Goal: Task Accomplishment & Management: Manage account settings

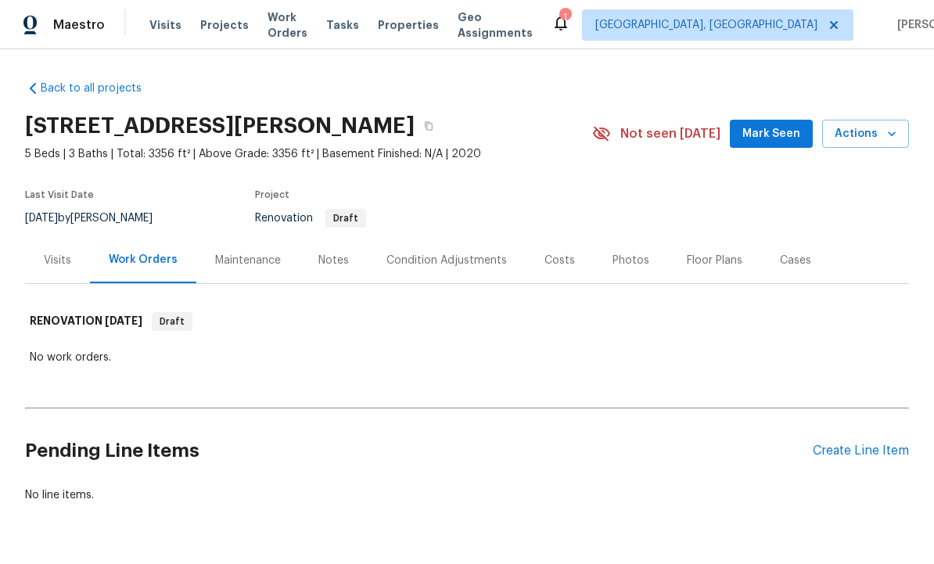
click at [772, 124] on span "Mark Seen" at bounding box center [772, 134] width 58 height 20
click at [66, 255] on div "Visits" at bounding box center [57, 261] width 27 height 16
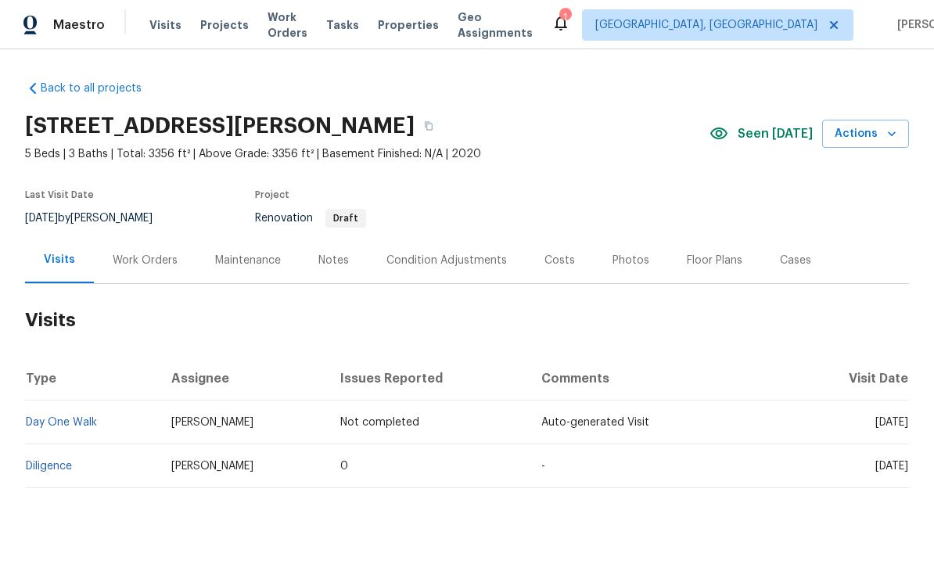
click at [55, 466] on link "Diligence" at bounding box center [49, 466] width 46 height 11
click at [460, 253] on div "Condition Adjustments" at bounding box center [447, 261] width 121 height 16
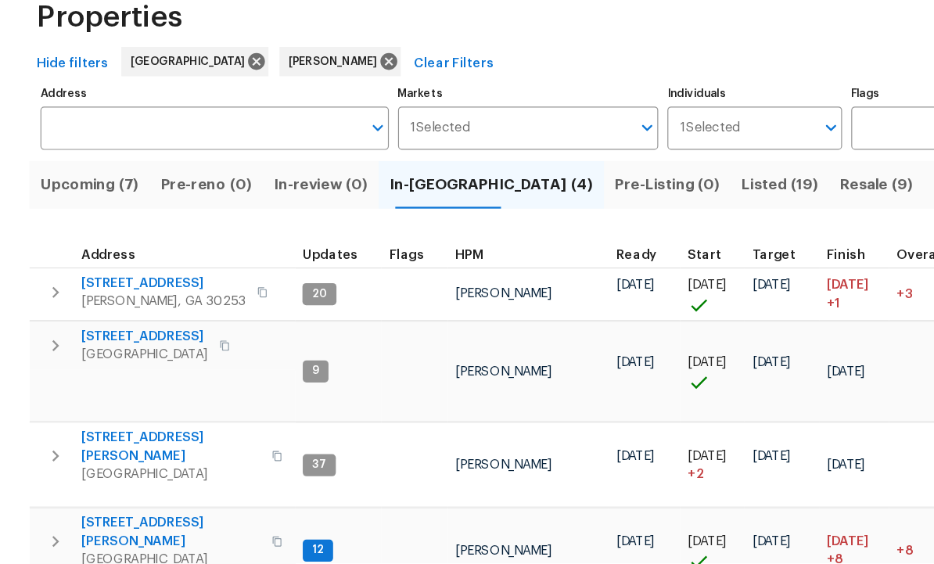
scroll to position [13, 0]
click at [124, 522] on span "195 Sampson Ct" at bounding box center [145, 537] width 153 height 31
click at [121, 318] on span "201 Autumn Lake Way" at bounding box center [139, 326] width 140 height 16
click at [133, 449] on span "280 Hoglen Dr" at bounding box center [145, 464] width 153 height 31
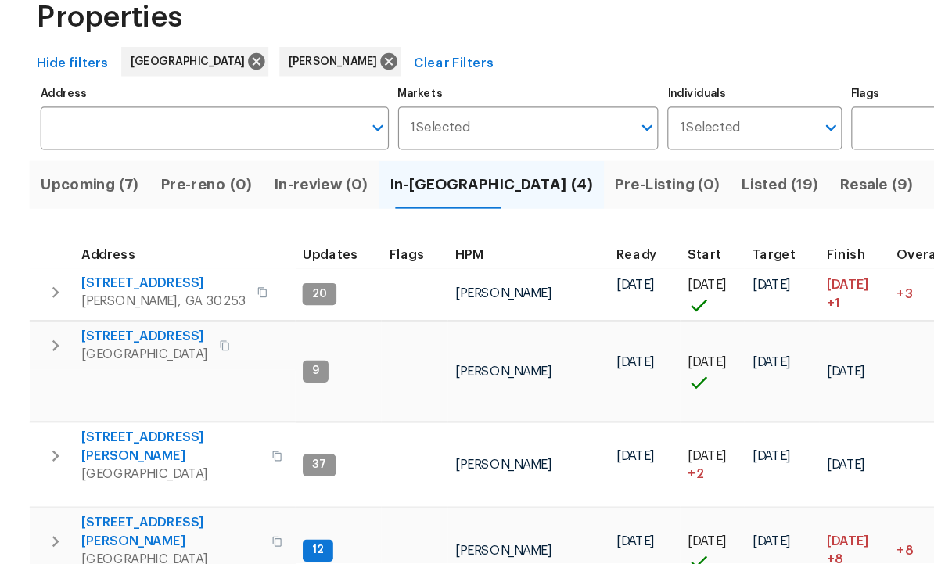
click at [715, 231] on span "Resale (9)" at bounding box center [746, 242] width 62 height 22
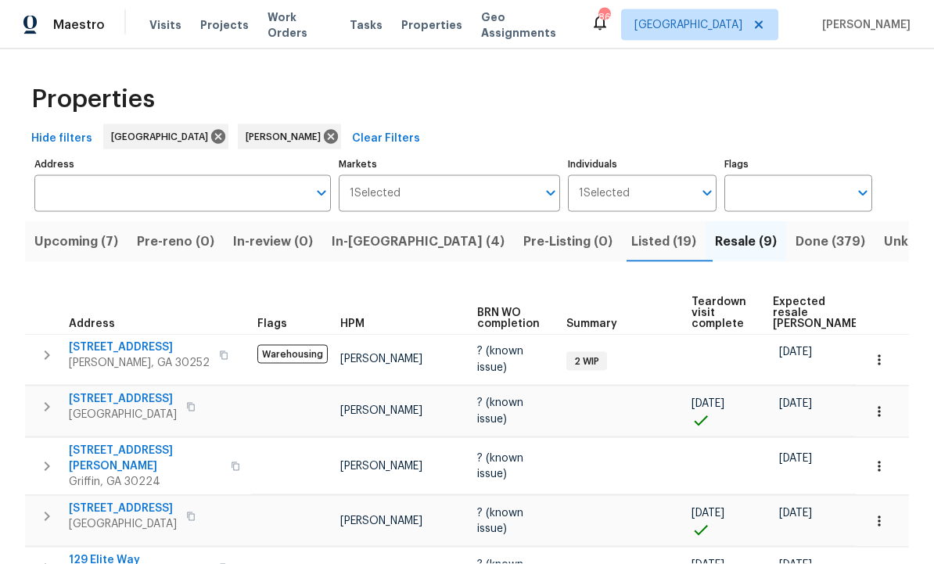
click at [632, 236] on span "Listed (19)" at bounding box center [664, 242] width 65 height 22
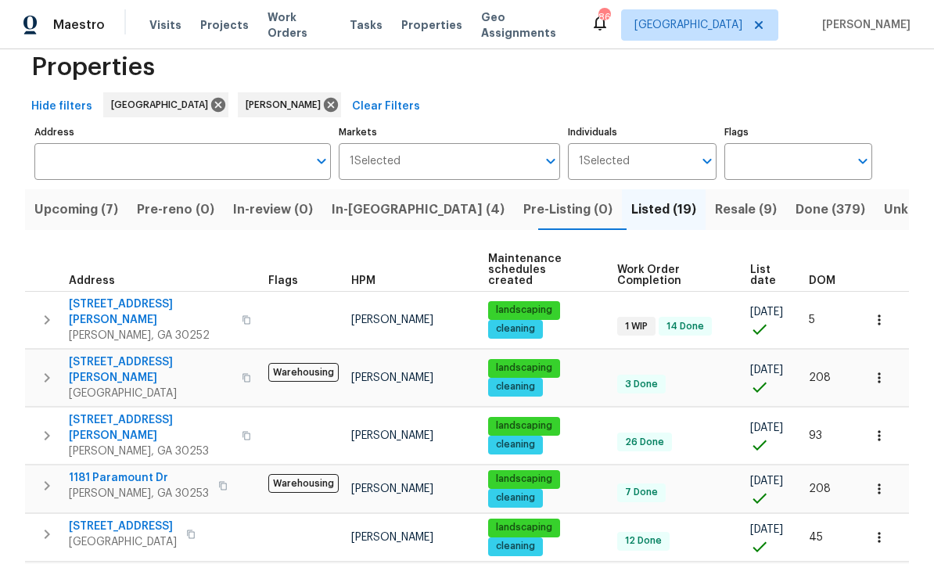
scroll to position [41, 0]
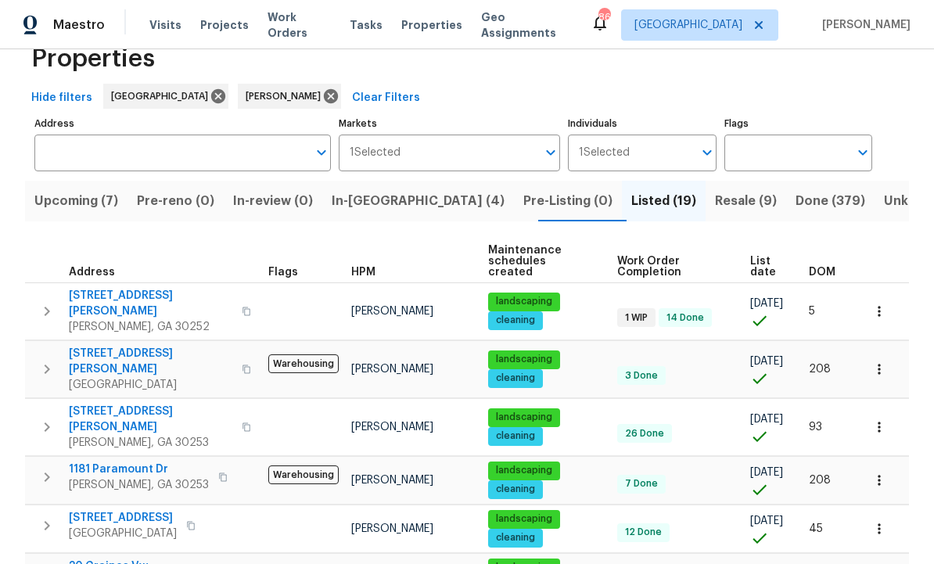
click at [130, 404] on span "130 Ashley Oaks Dr" at bounding box center [151, 419] width 164 height 31
click at [632, 200] on span "Listed (19)" at bounding box center [664, 201] width 65 height 22
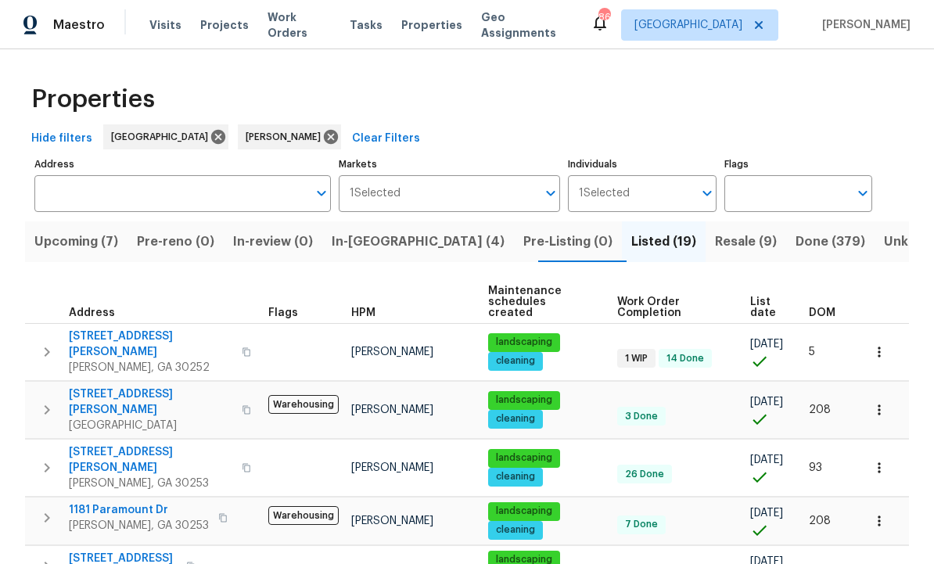
scroll to position [0, 0]
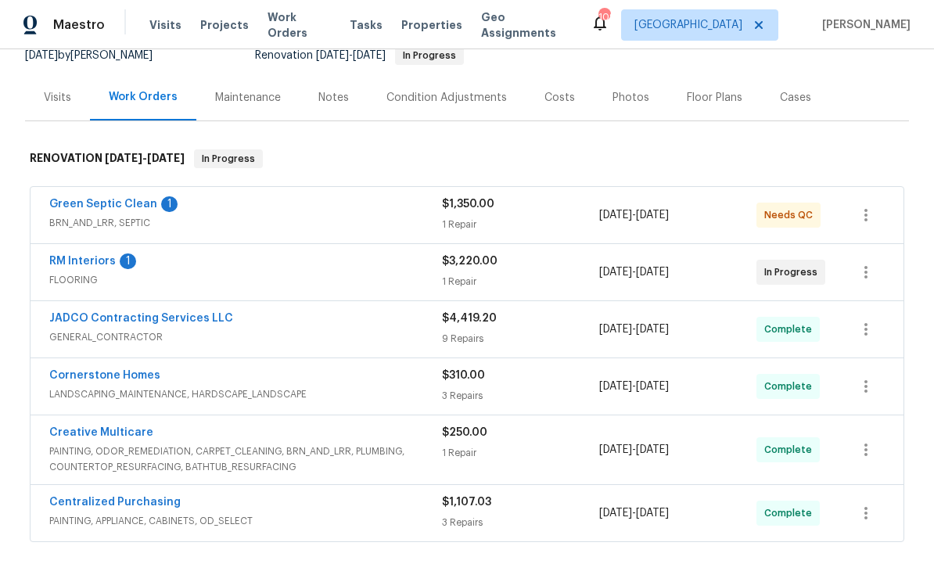
scroll to position [160, 0]
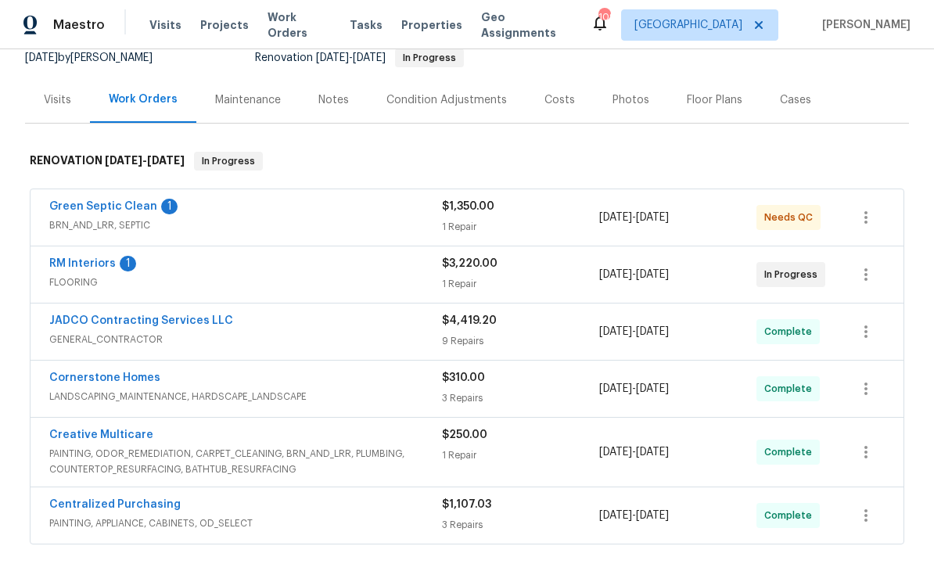
click at [135, 202] on link "Green Septic Clean" at bounding box center [103, 206] width 108 height 11
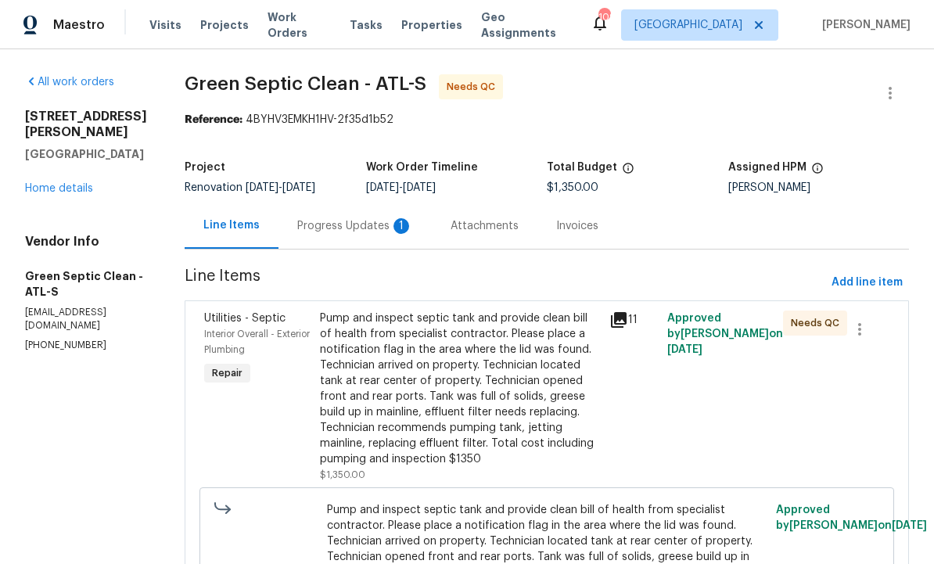
click at [375, 221] on div "Progress Updates 1" at bounding box center [355, 226] width 116 height 16
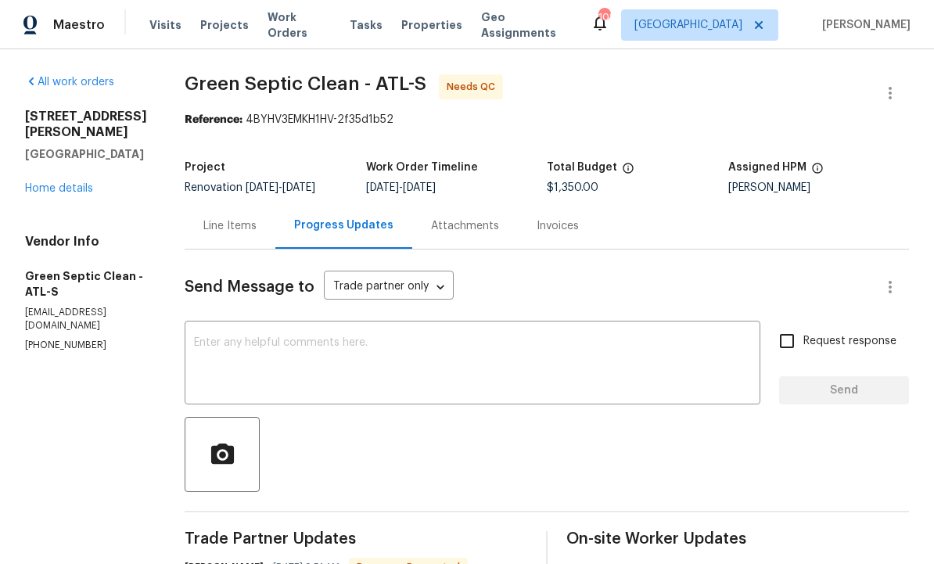
click at [252, 222] on div "Line Items" at bounding box center [229, 226] width 53 height 16
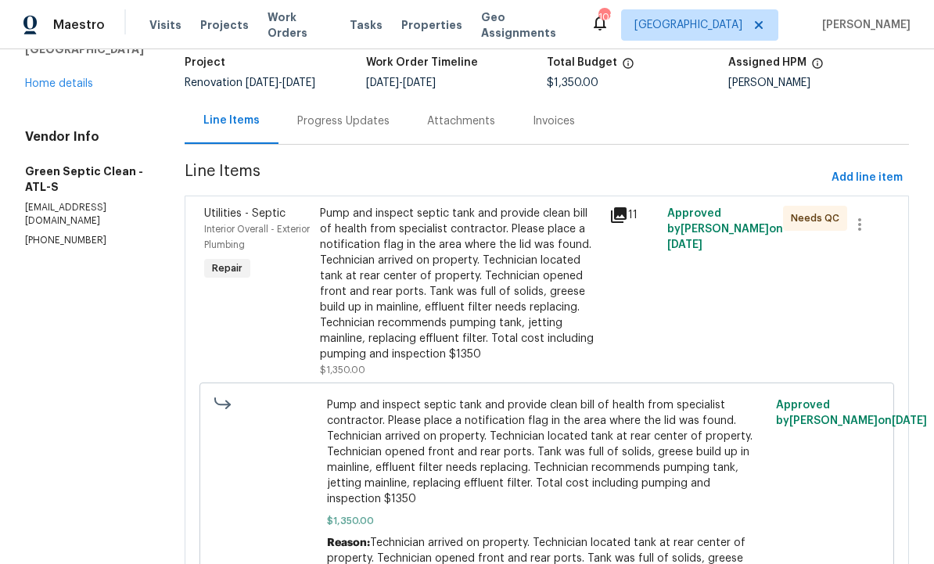
scroll to position [113, 0]
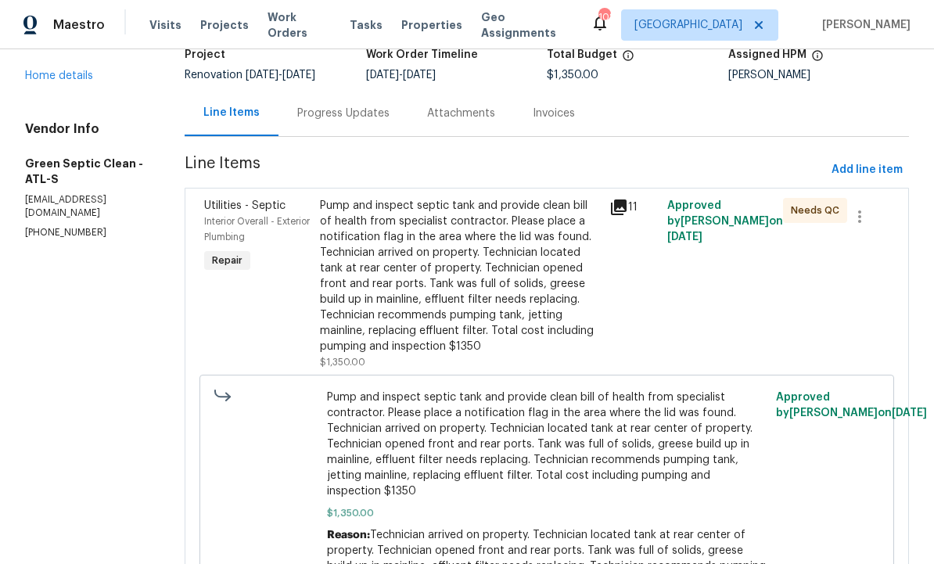
click at [509, 312] on div "Pump and inspect septic tank and provide clean bill of health from specialist c…" at bounding box center [460, 276] width 280 height 157
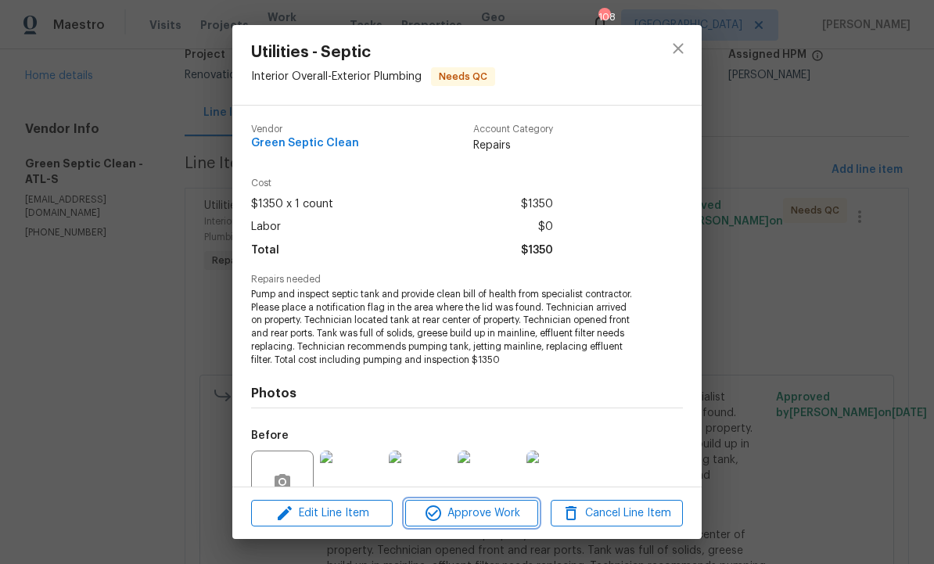
click at [467, 518] on span "Approve Work" at bounding box center [471, 514] width 123 height 20
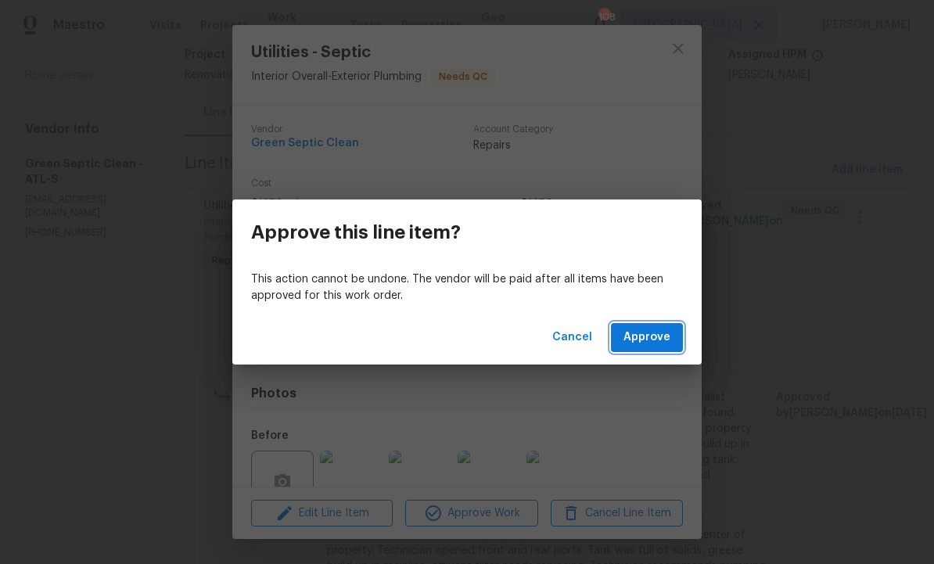
click at [629, 343] on span "Approve" at bounding box center [647, 338] width 47 height 20
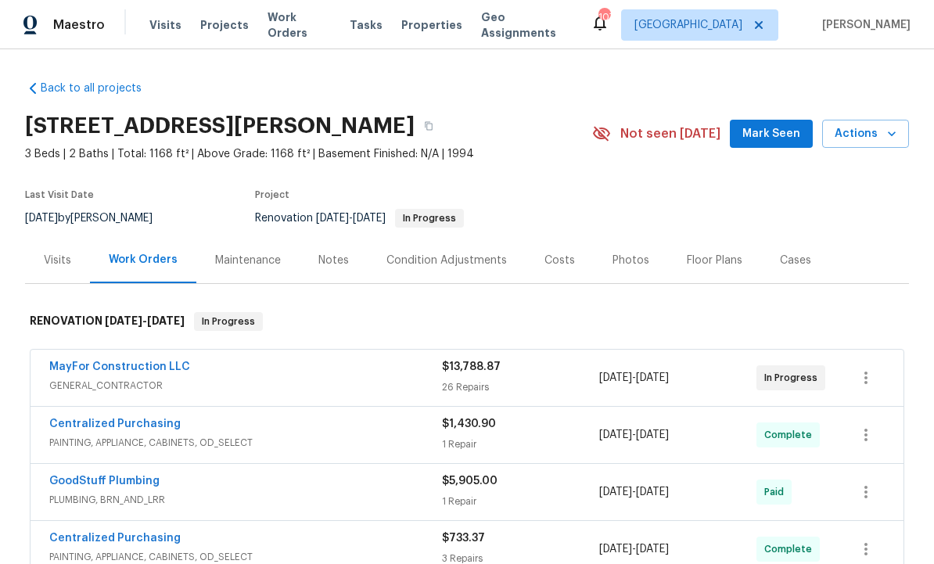
click at [769, 136] on span "Mark Seen" at bounding box center [772, 134] width 58 height 20
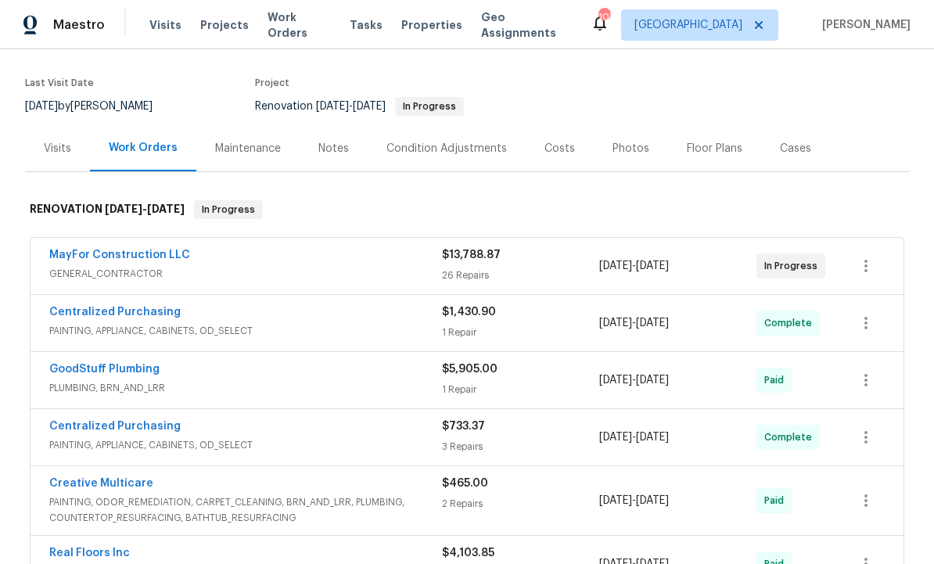
scroll to position [126, 0]
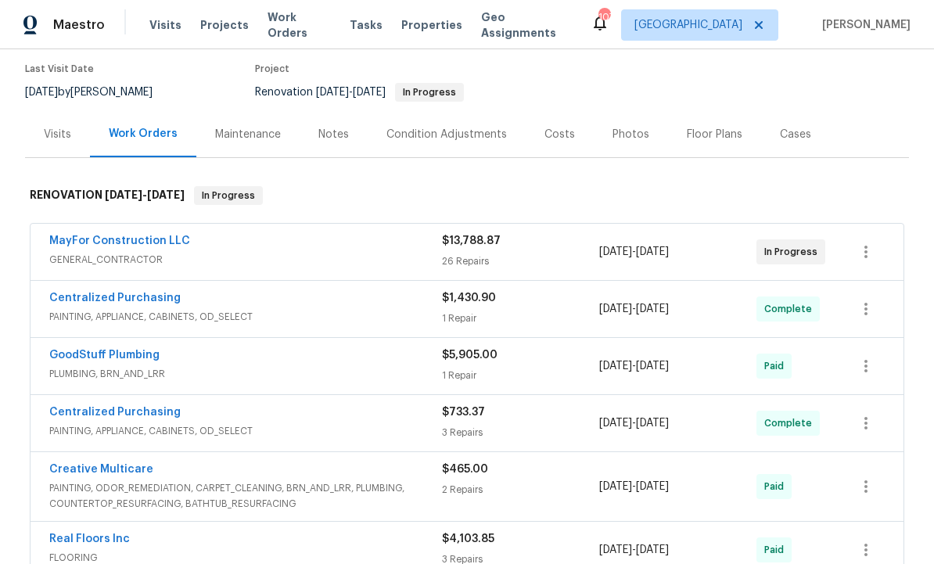
click at [111, 236] on link "MayFor Construction LLC" at bounding box center [119, 241] width 141 height 11
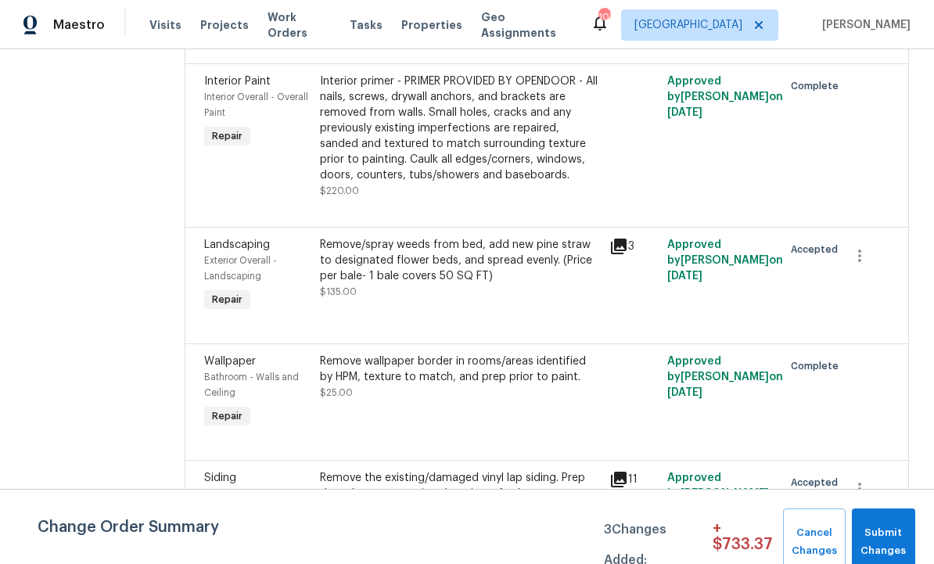
scroll to position [1631, 0]
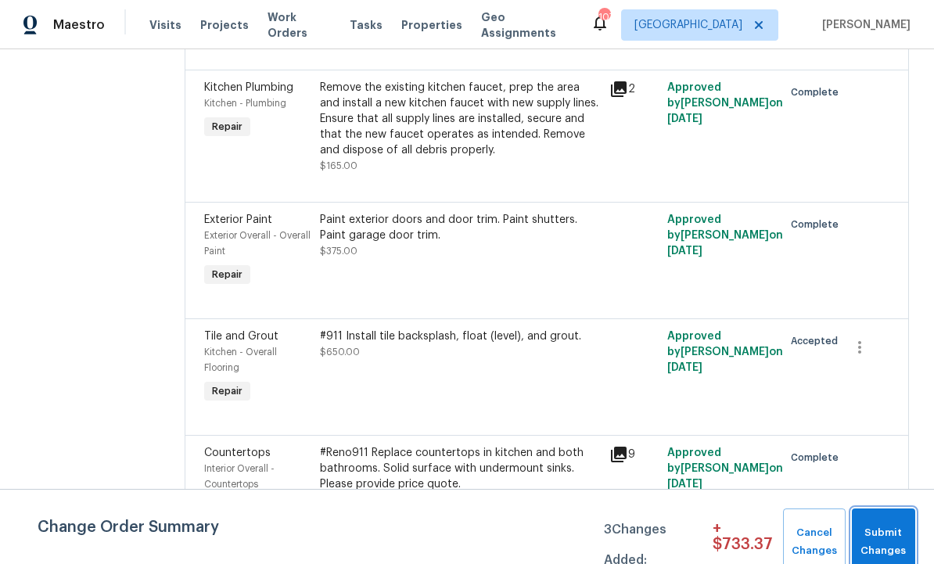
click at [881, 532] on span "Submit Changes" at bounding box center [884, 542] width 48 height 36
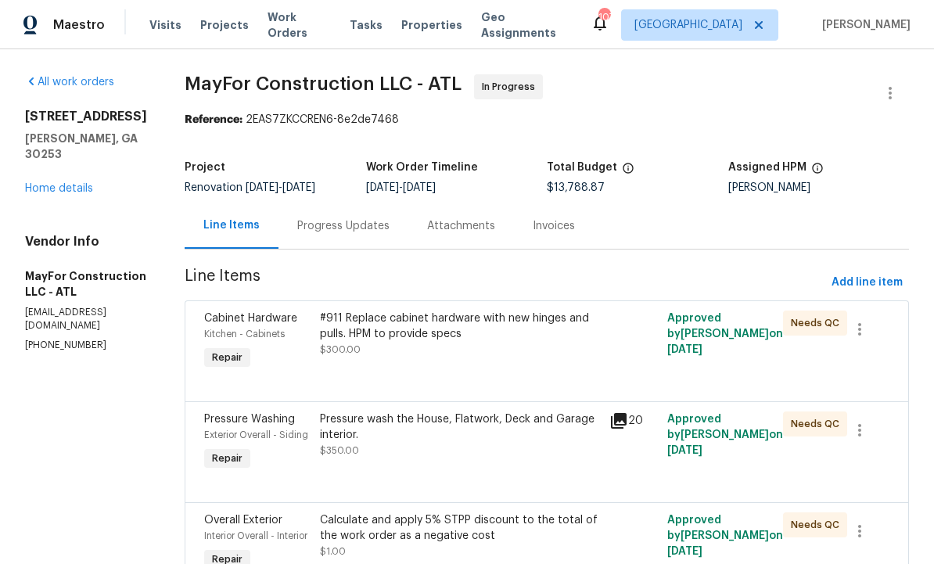
scroll to position [0, 0]
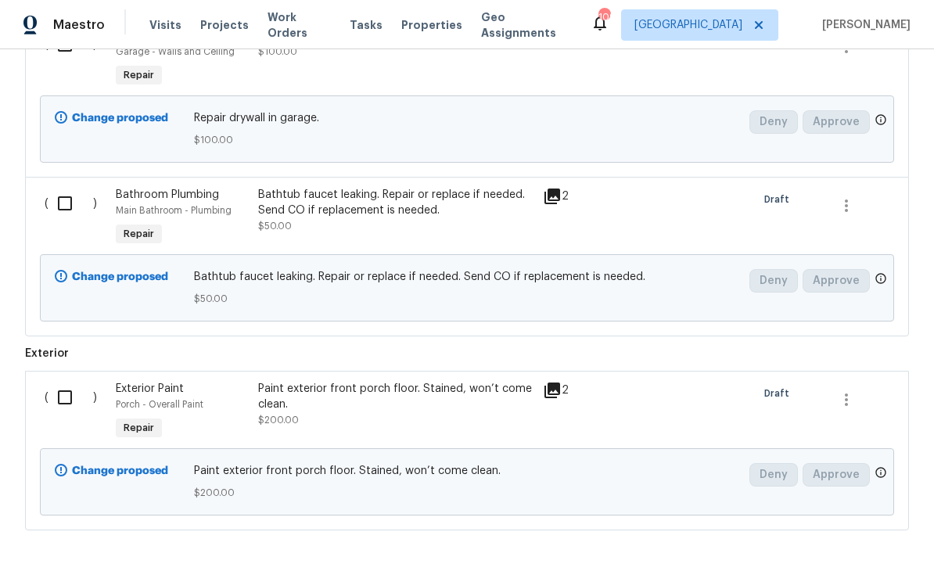
scroll to position [1216, 0]
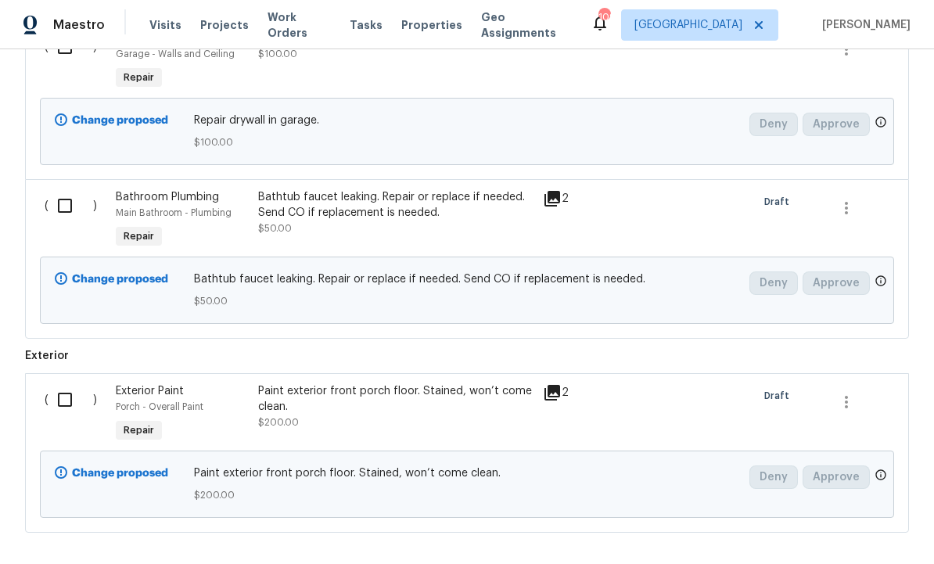
click at [65, 398] on input "checkbox" at bounding box center [71, 399] width 45 height 33
checkbox input "true"
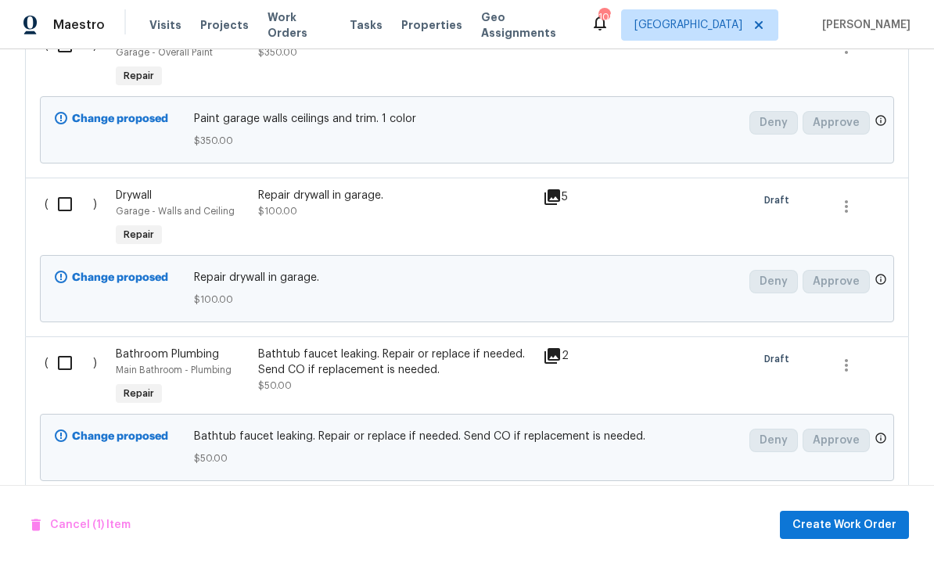
scroll to position [1055, 0]
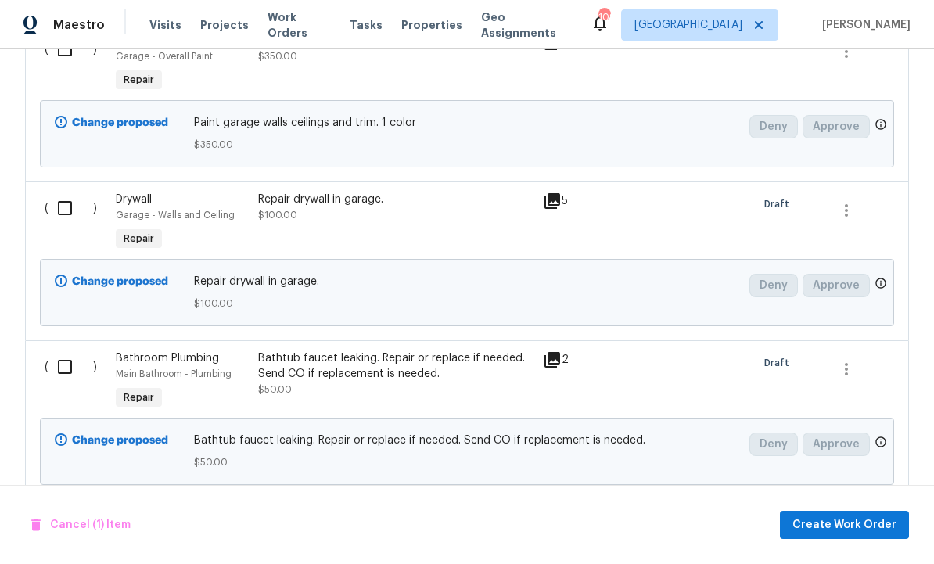
click at [67, 365] on input "checkbox" at bounding box center [71, 367] width 45 height 33
checkbox input "true"
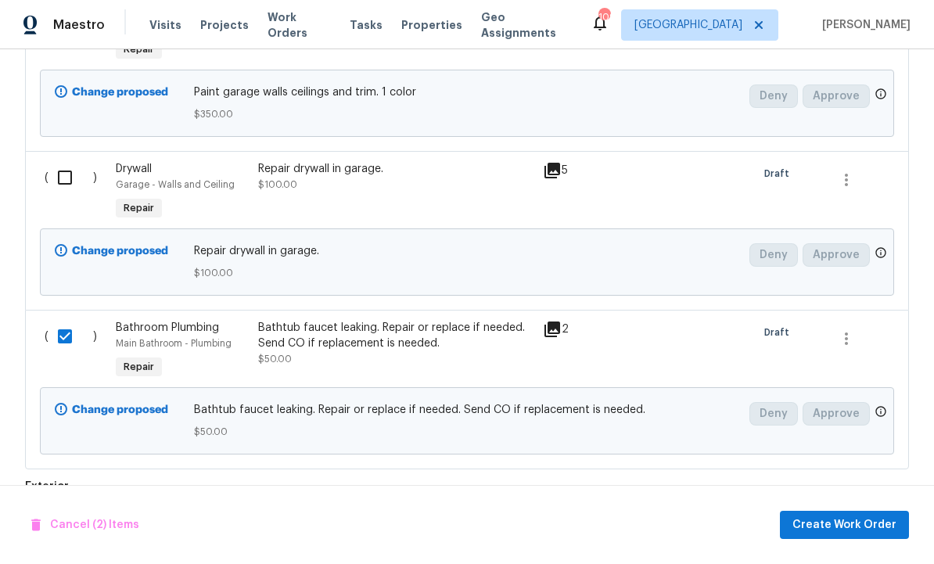
scroll to position [1087, 0]
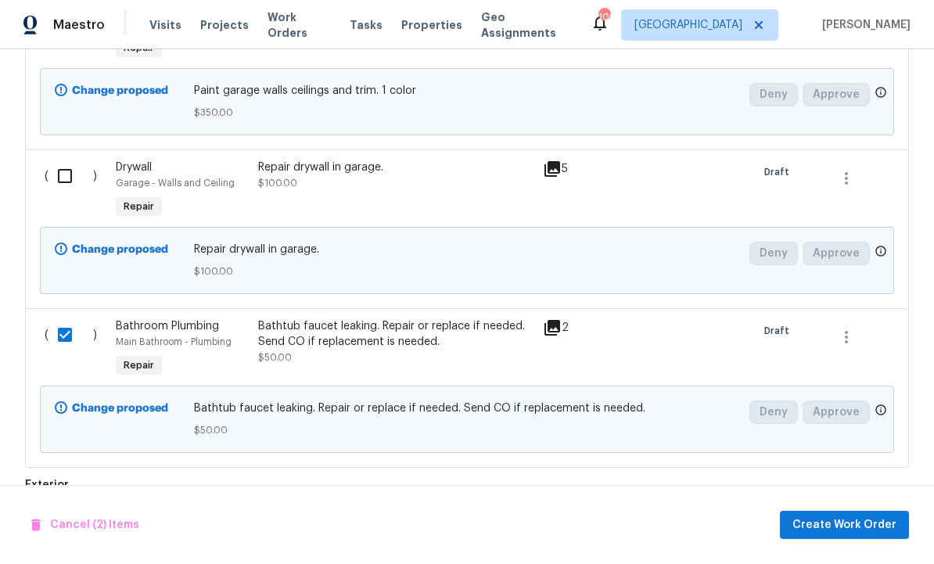
click at [65, 172] on input "checkbox" at bounding box center [71, 176] width 45 height 33
checkbox input "true"
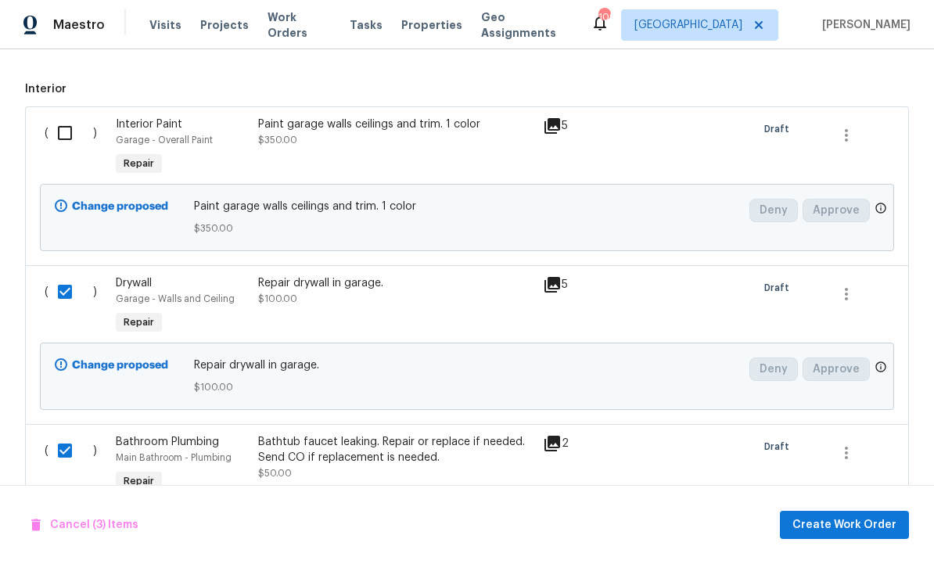
scroll to position [956, 0]
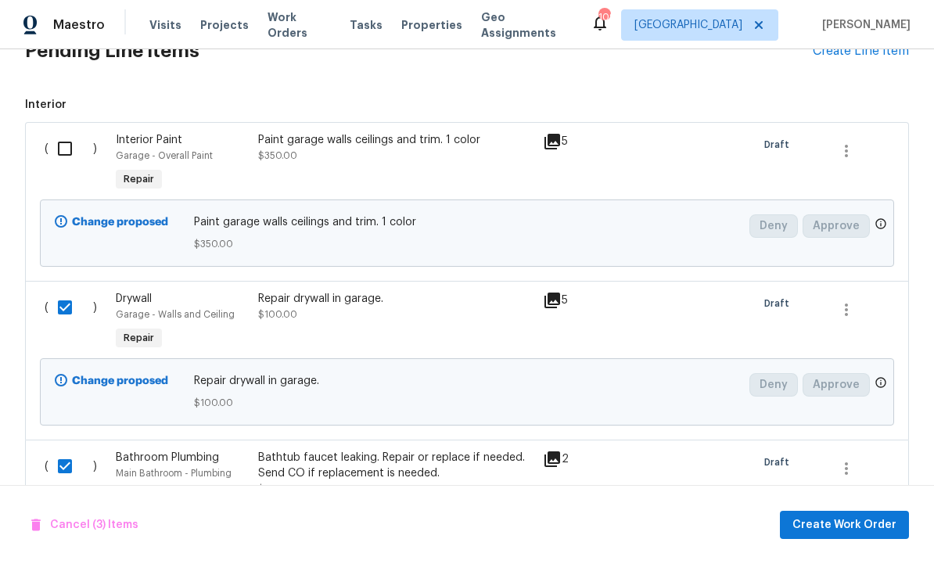
click at [66, 139] on input "checkbox" at bounding box center [71, 148] width 45 height 33
click at [838, 523] on span "Create Work Order" at bounding box center [845, 526] width 104 height 20
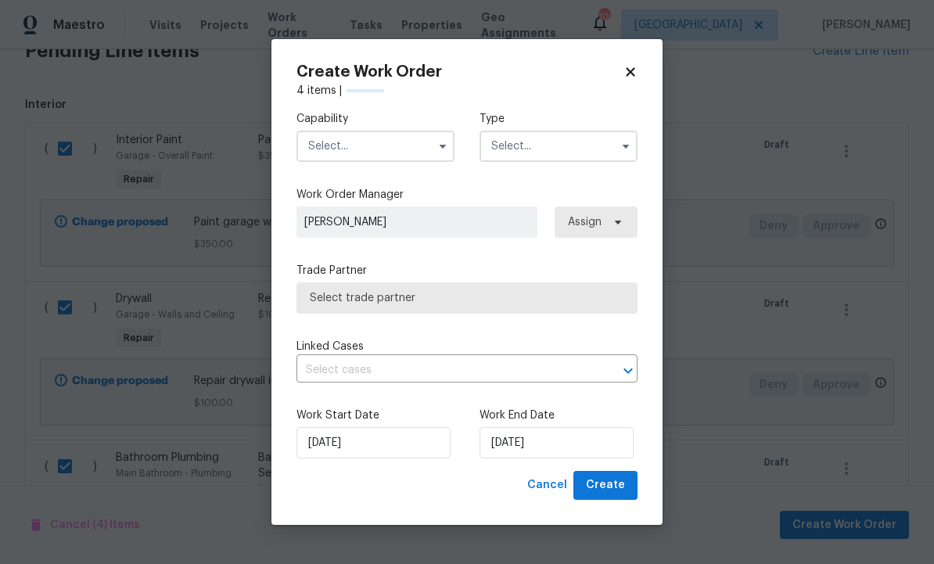
checkbox input "false"
click at [376, 141] on input "text" at bounding box center [376, 146] width 158 height 31
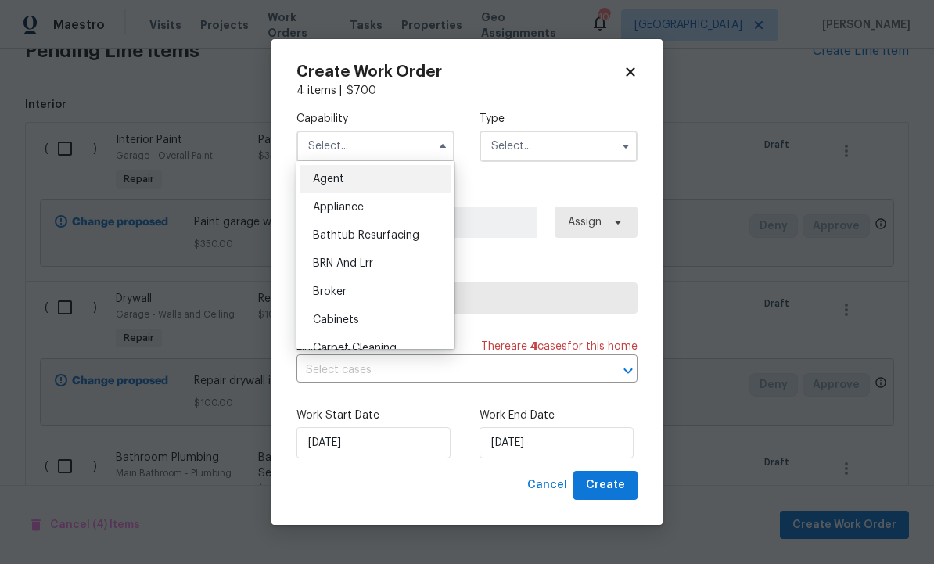
scroll to position [0, 0]
click at [636, 67] on icon at bounding box center [631, 72] width 14 height 14
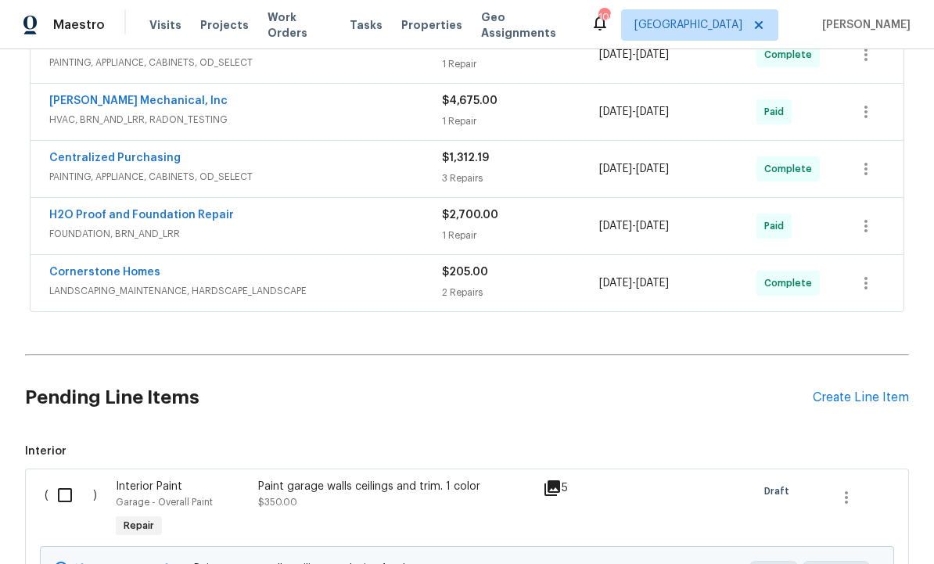
scroll to position [692, 0]
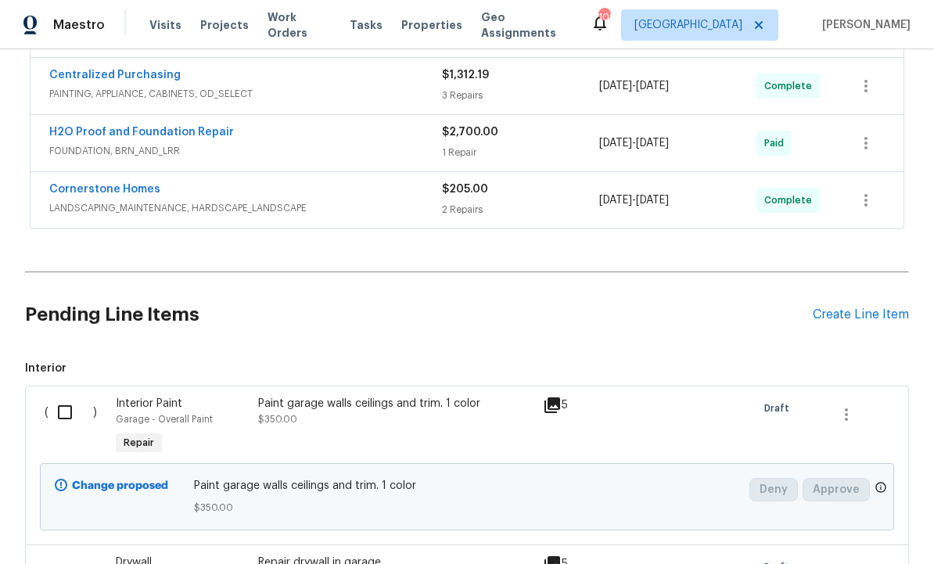
click at [67, 412] on input "checkbox" at bounding box center [71, 412] width 45 height 33
checkbox input "true"
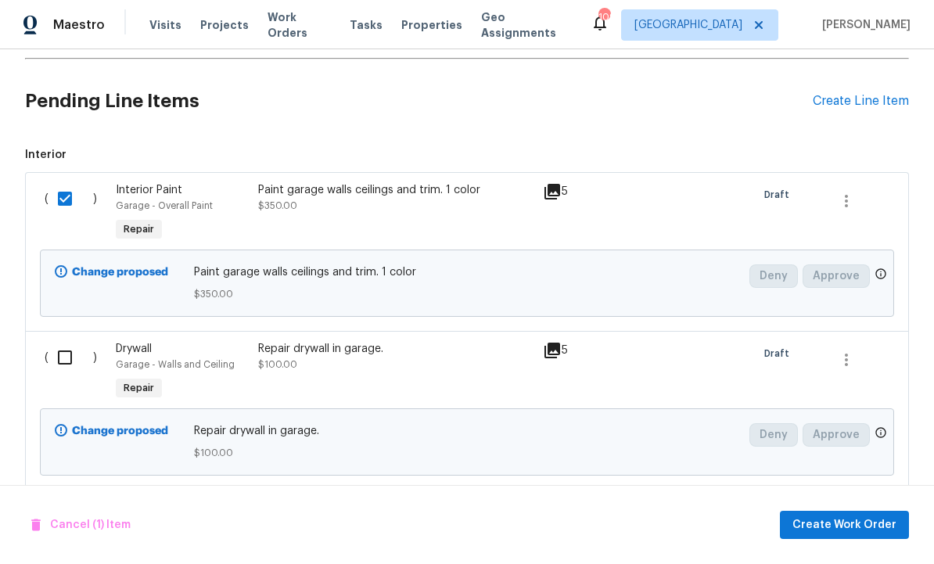
click at [76, 357] on input "checkbox" at bounding box center [71, 357] width 45 height 33
checkbox input "true"
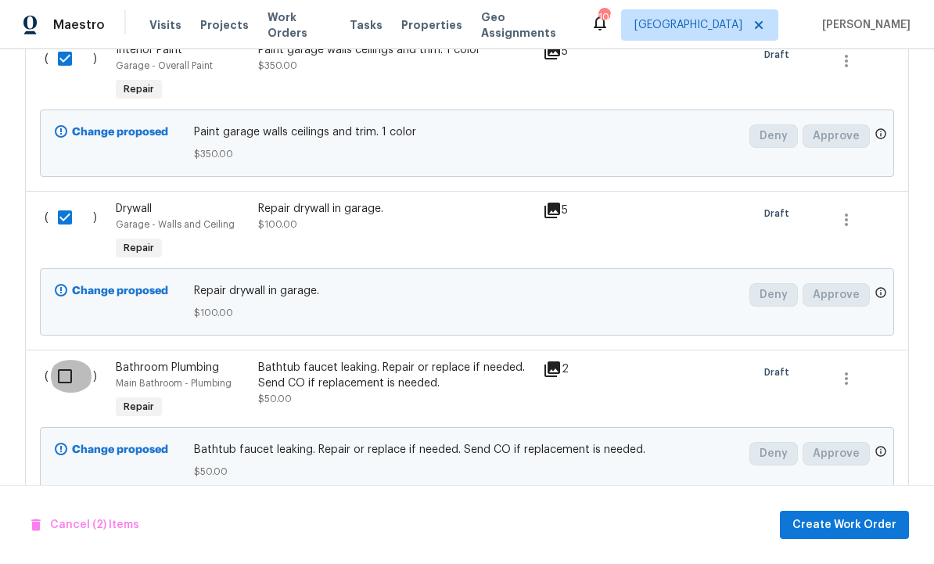
click at [64, 382] on input "checkbox" at bounding box center [71, 376] width 45 height 33
checkbox input "true"
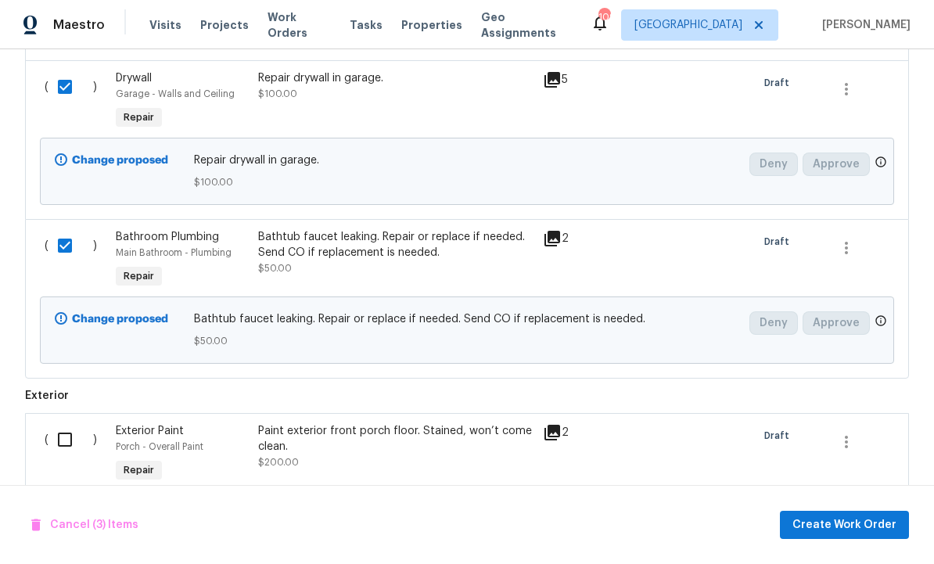
scroll to position [1183, 0]
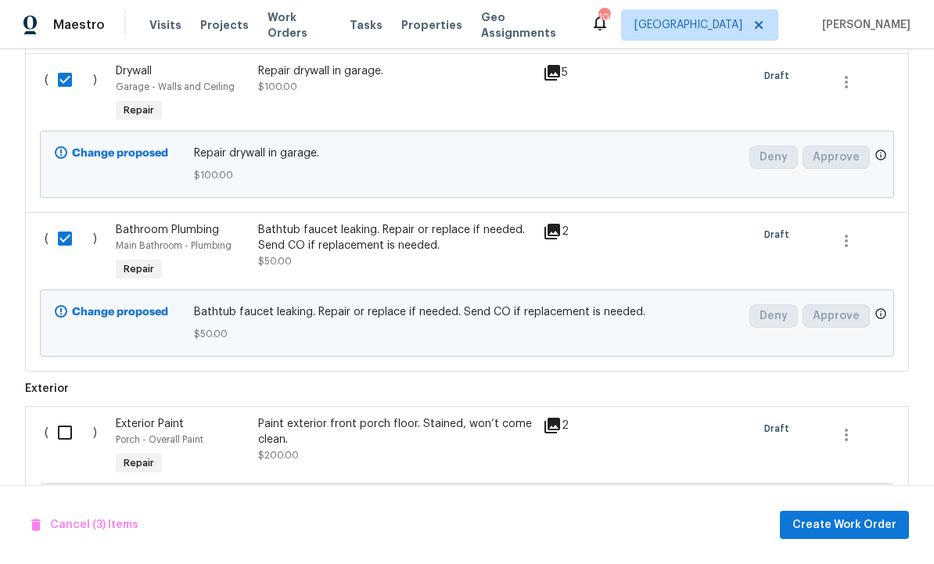
click at [67, 445] on input "checkbox" at bounding box center [71, 432] width 45 height 33
checkbox input "true"
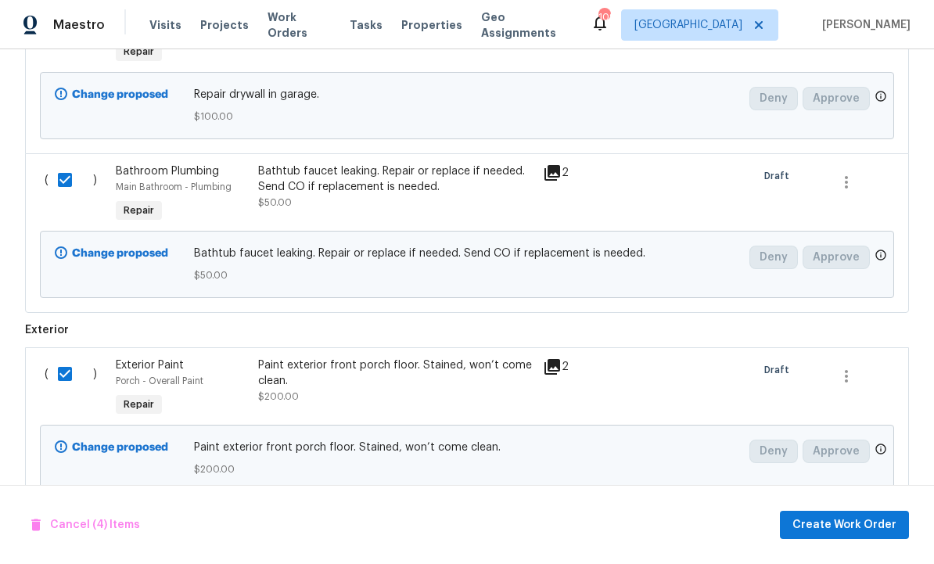
scroll to position [1241, 0]
click at [839, 526] on span "Create Work Order" at bounding box center [845, 526] width 104 height 20
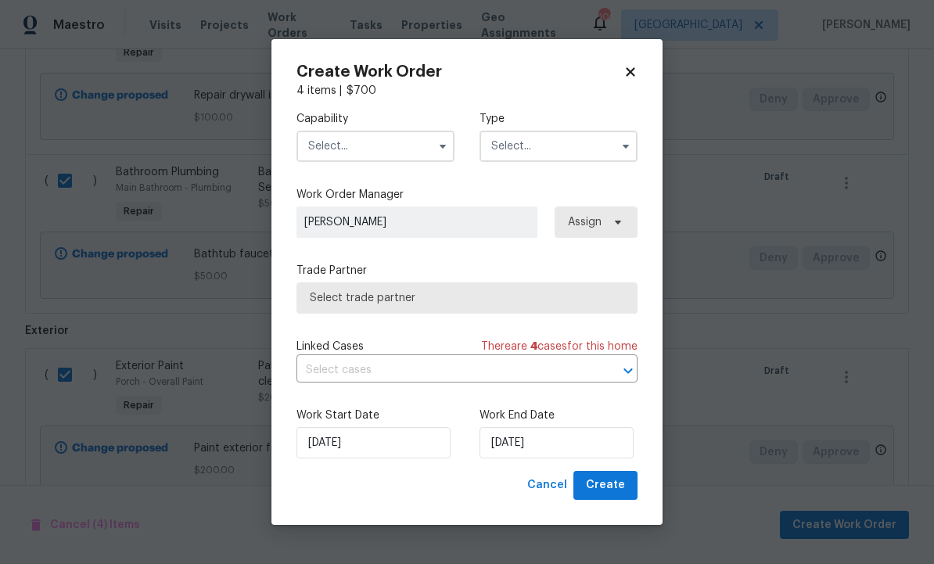
click at [376, 142] on input "text" at bounding box center [376, 146] width 158 height 31
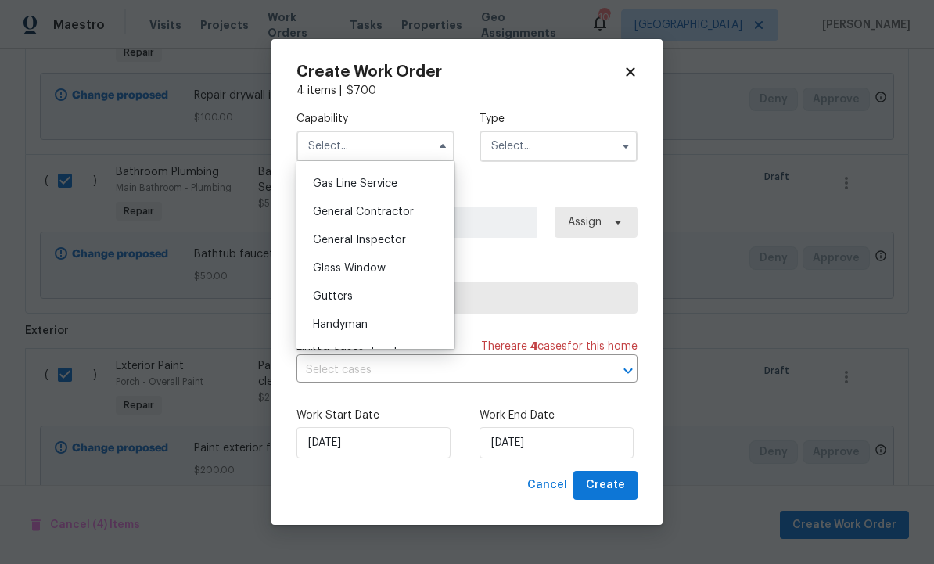
scroll to position [704, 0]
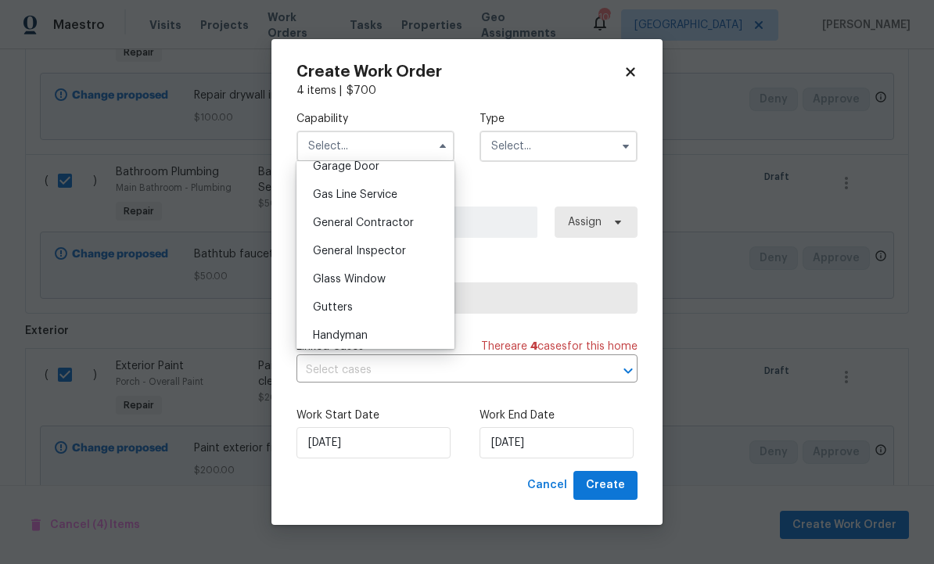
click at [393, 220] on span "General Contractor" at bounding box center [363, 223] width 101 height 11
type input "General Contractor"
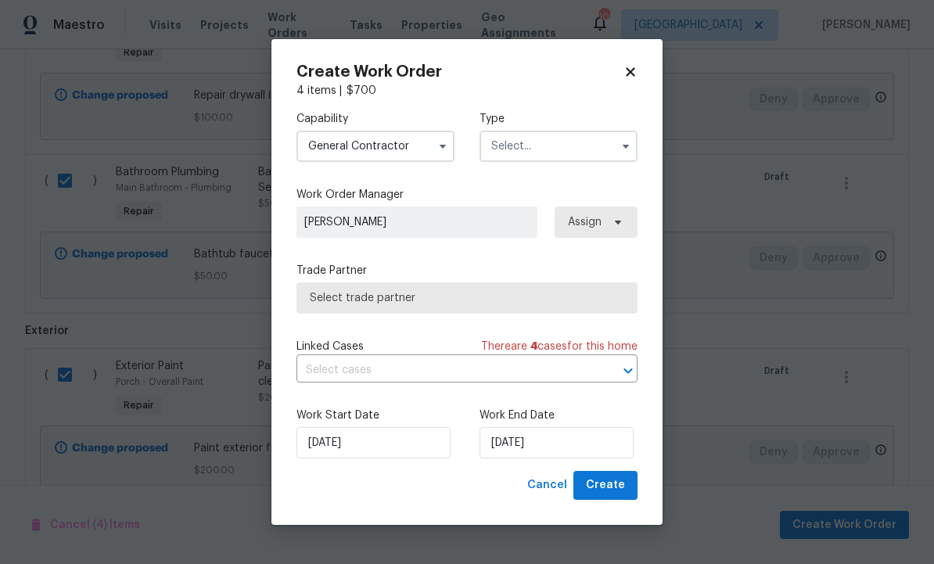
click at [569, 144] on input "text" at bounding box center [559, 146] width 158 height 31
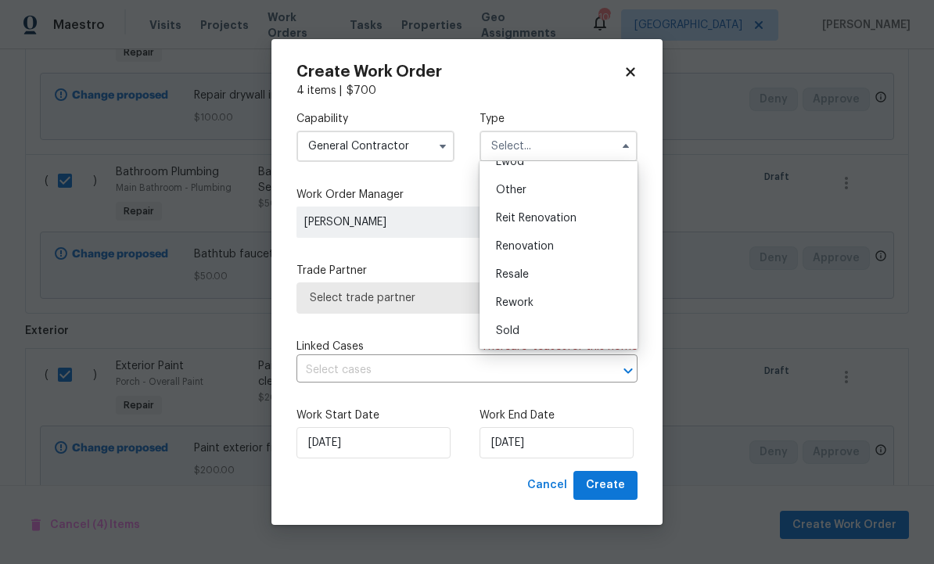
scroll to position [186, 0]
click at [563, 243] on div "Renovation" at bounding box center [559, 246] width 150 height 28
type input "Renovation"
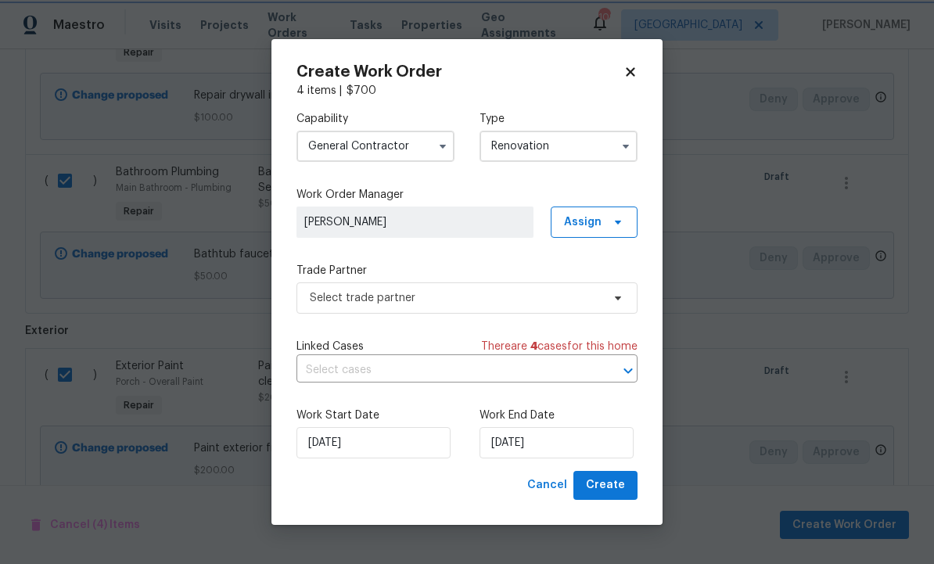
scroll to position [0, 0]
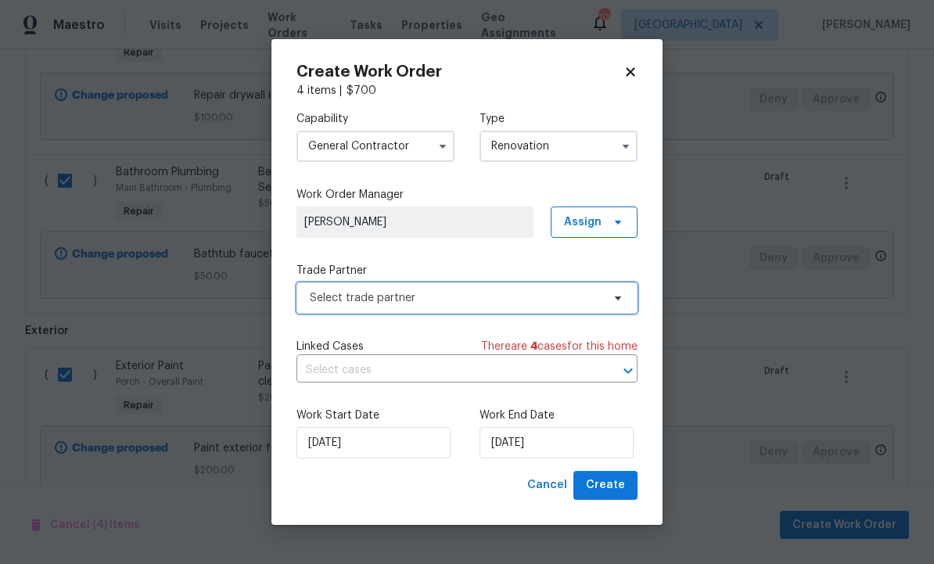
click at [524, 298] on span "Select trade partner" at bounding box center [456, 298] width 292 height 16
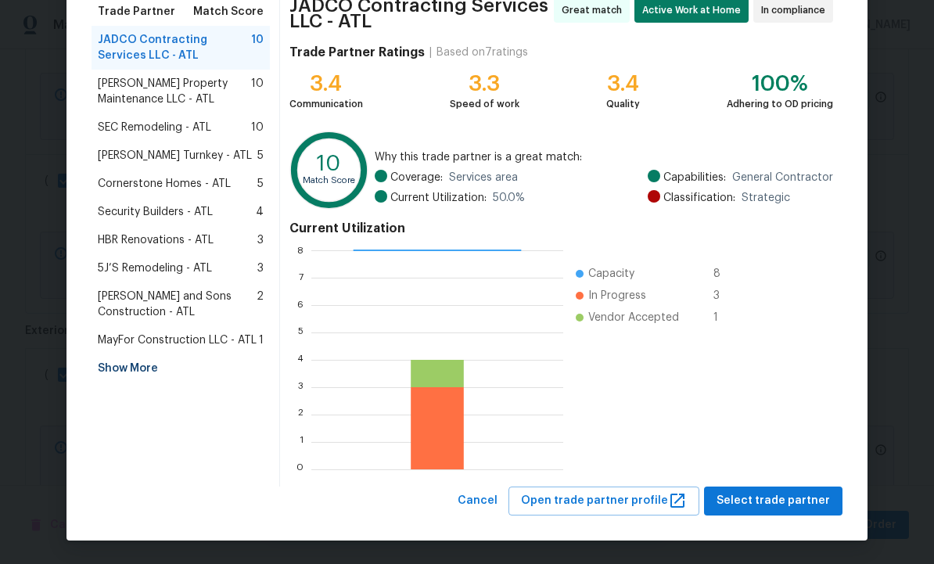
scroll to position [132, 0]
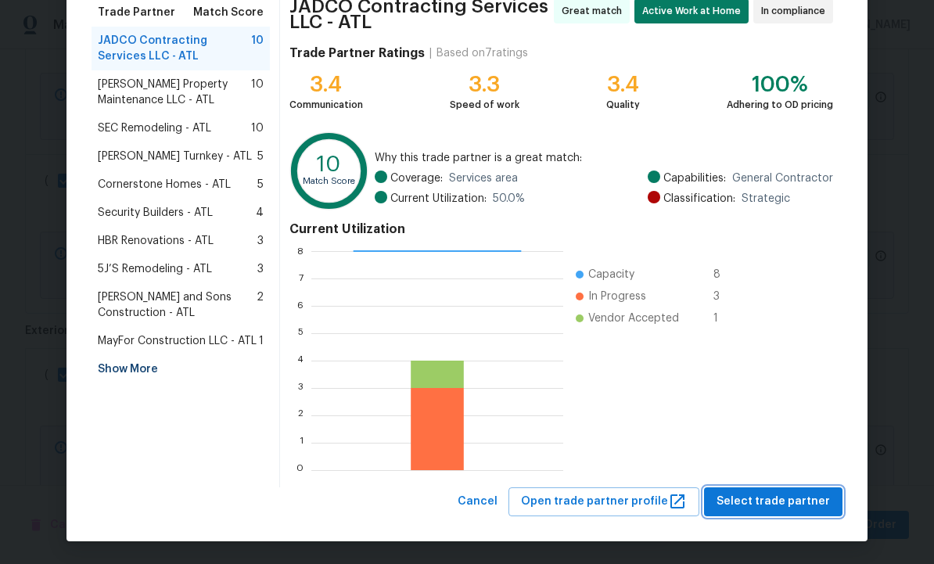
click at [772, 499] on span "Select trade partner" at bounding box center [773, 502] width 113 height 20
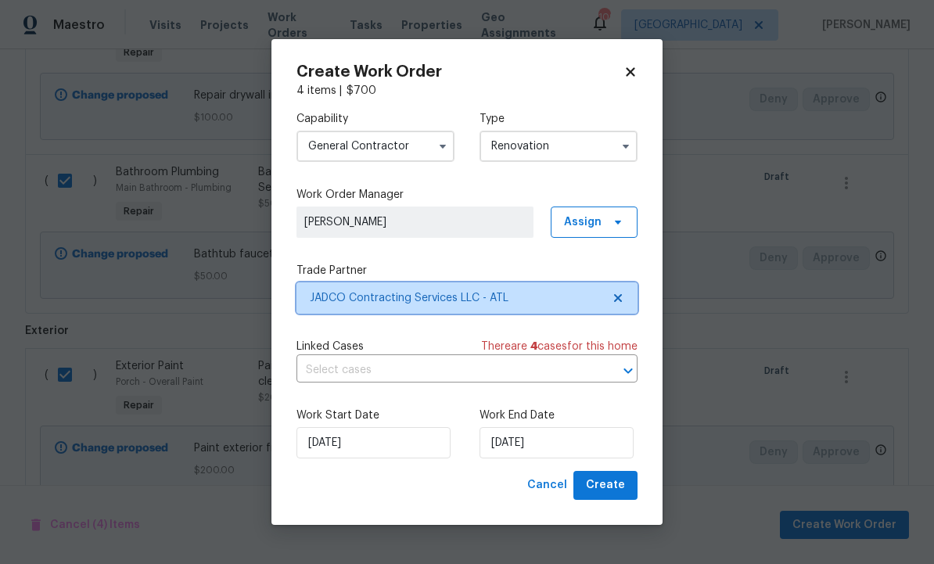
scroll to position [0, 0]
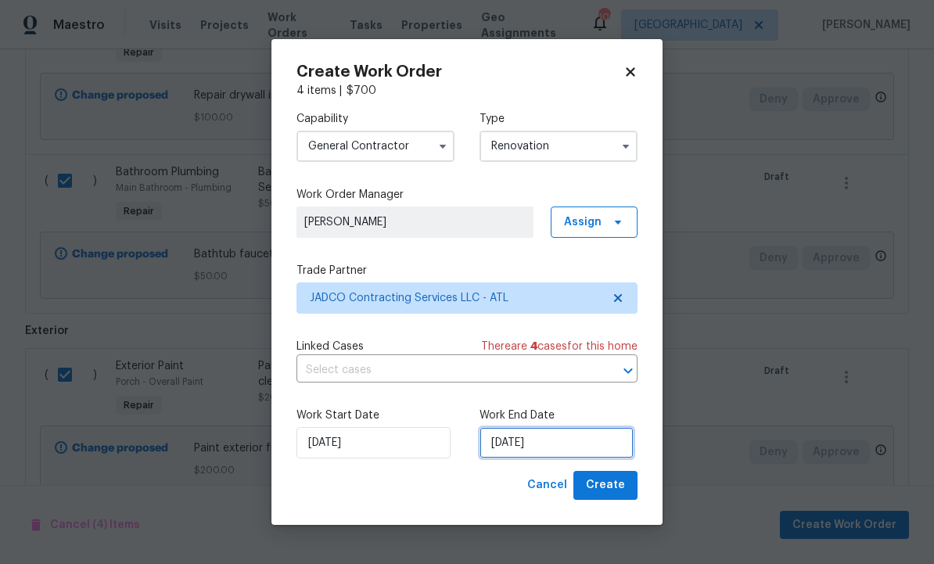
click at [545, 443] on input "10/6/2025" at bounding box center [557, 442] width 154 height 31
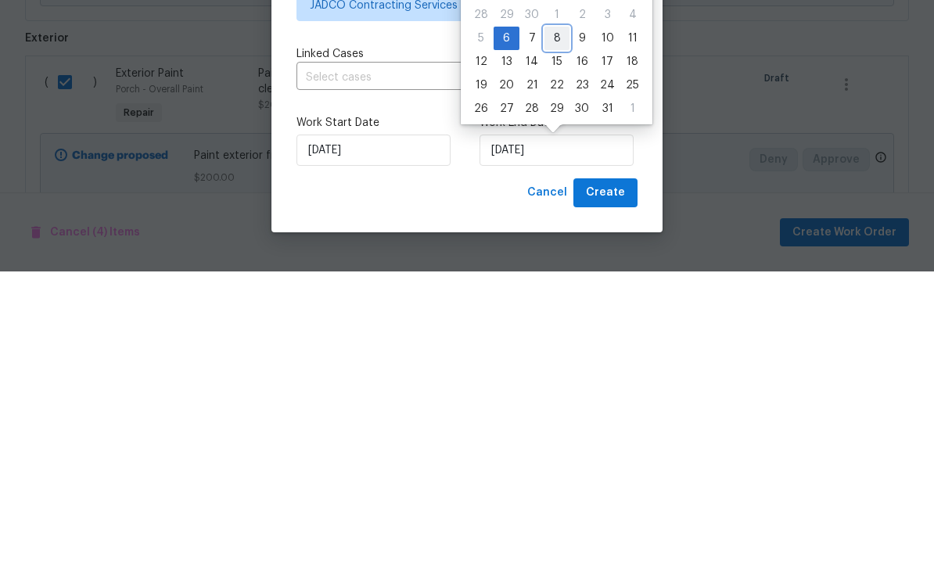
click at [550, 320] on div "8" at bounding box center [557, 331] width 25 height 22
type input "10/8/2025"
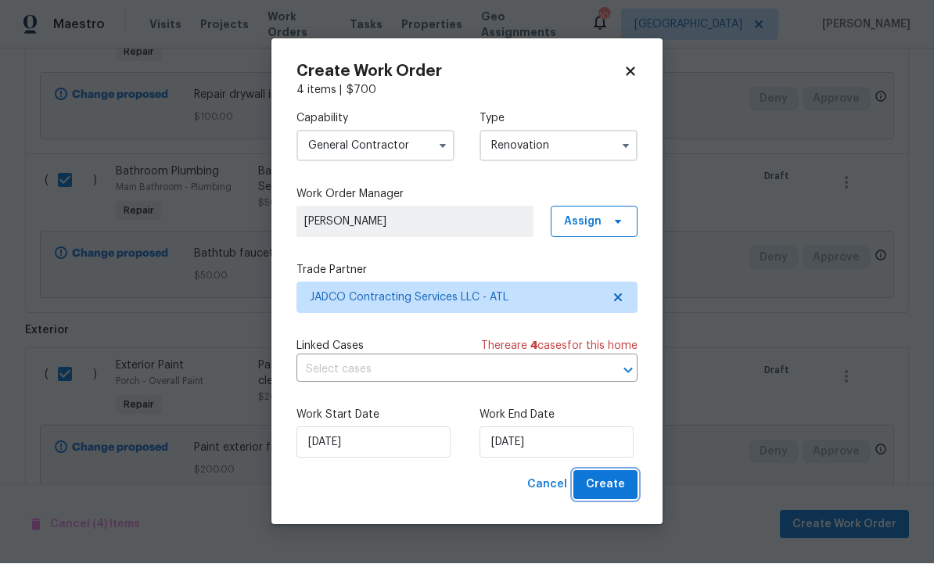
click at [610, 484] on span "Create" at bounding box center [605, 486] width 39 height 20
checkbox input "false"
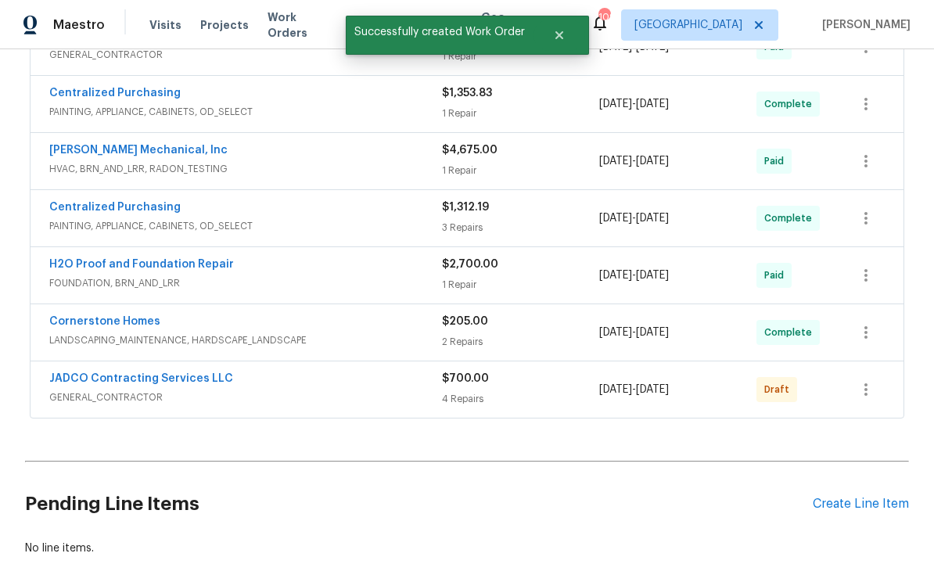
scroll to position [568, 0]
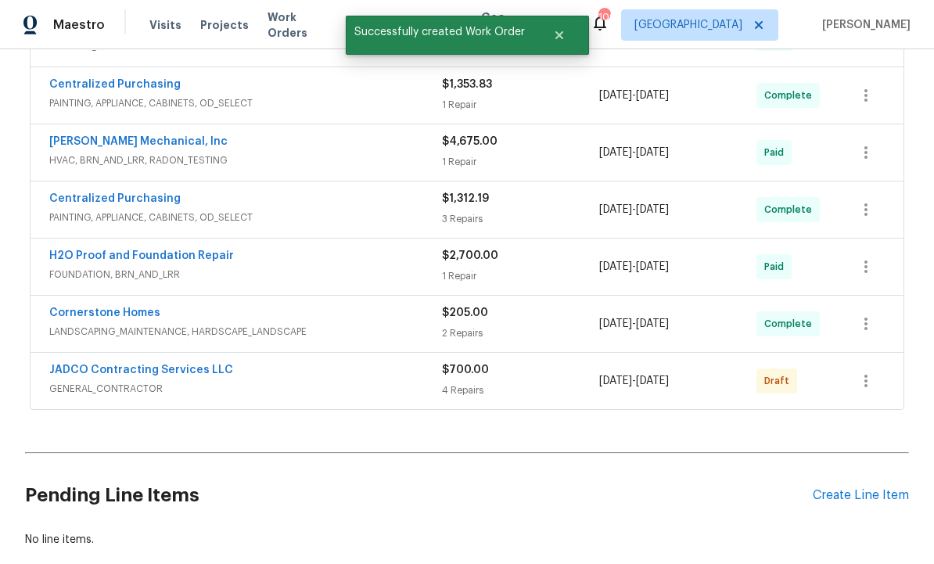
click at [832, 459] on div "Pending Line Items Create Line Item" at bounding box center [467, 495] width 884 height 73
click at [869, 372] on icon "button" at bounding box center [866, 381] width 19 height 19
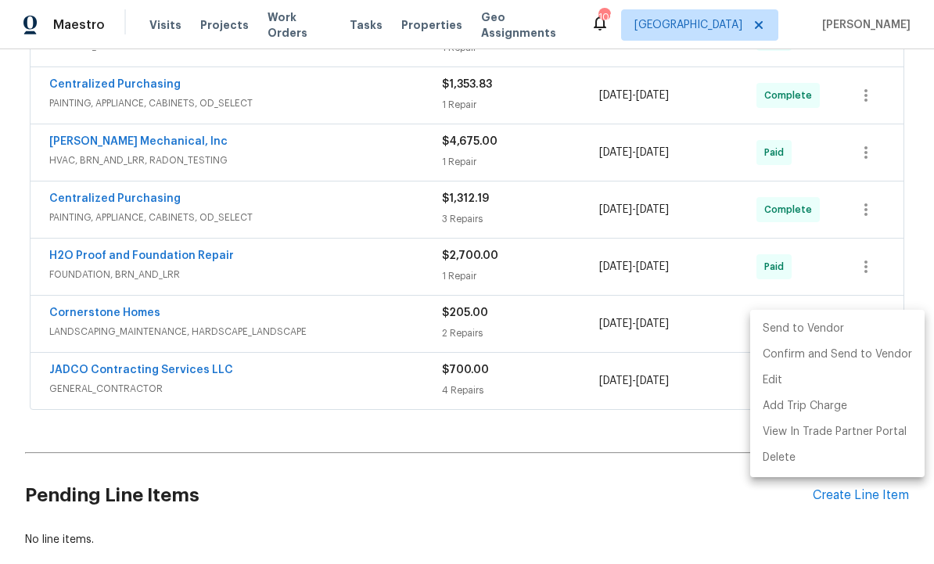
click at [820, 358] on li "Confirm and Send to Vendor" at bounding box center [838, 355] width 175 height 26
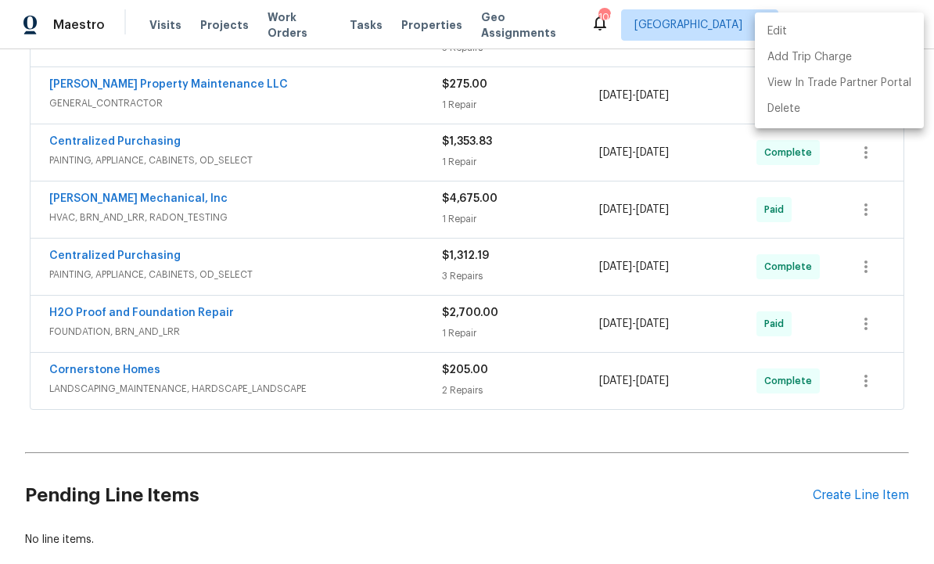
click at [725, 62] on div at bounding box center [467, 282] width 934 height 564
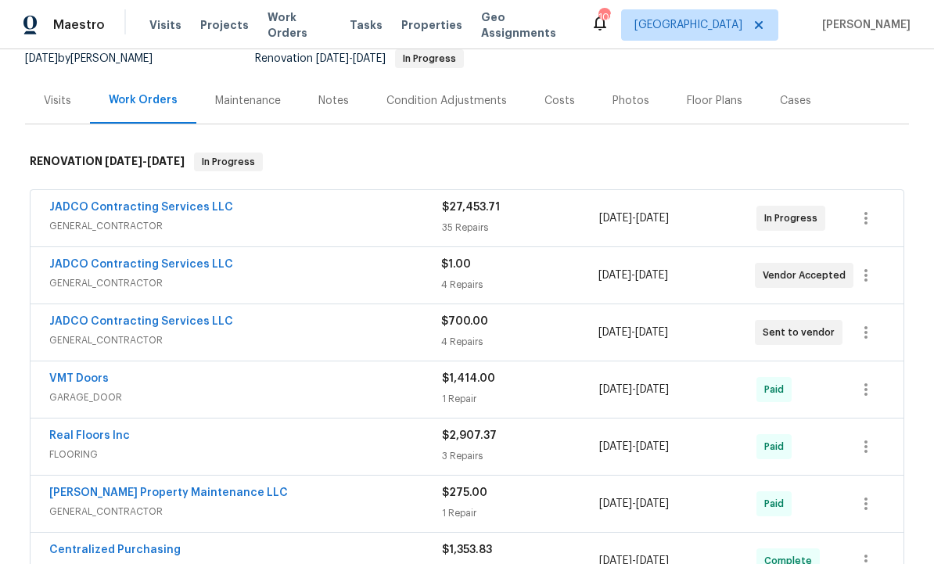
click at [195, 202] on link "JADCO Contracting Services LLC" at bounding box center [141, 207] width 184 height 11
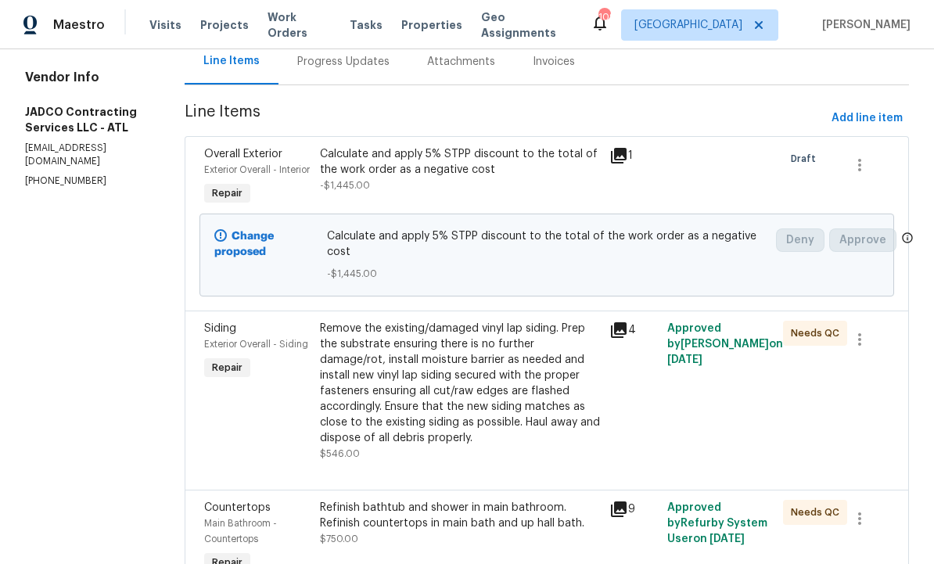
scroll to position [197, 0]
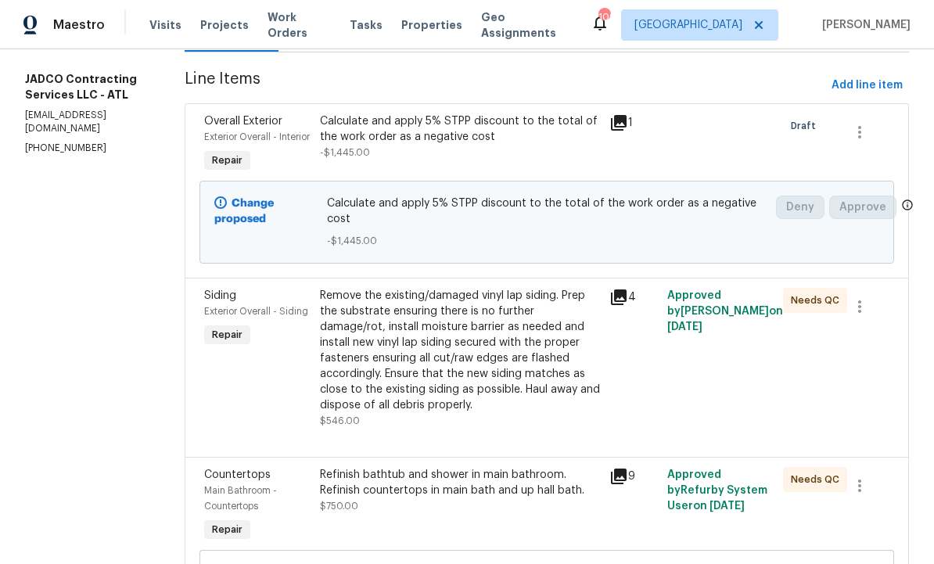
click at [503, 369] on div "Remove the existing/damaged vinyl lap siding. Prep the substrate ensuring there…" at bounding box center [460, 350] width 280 height 125
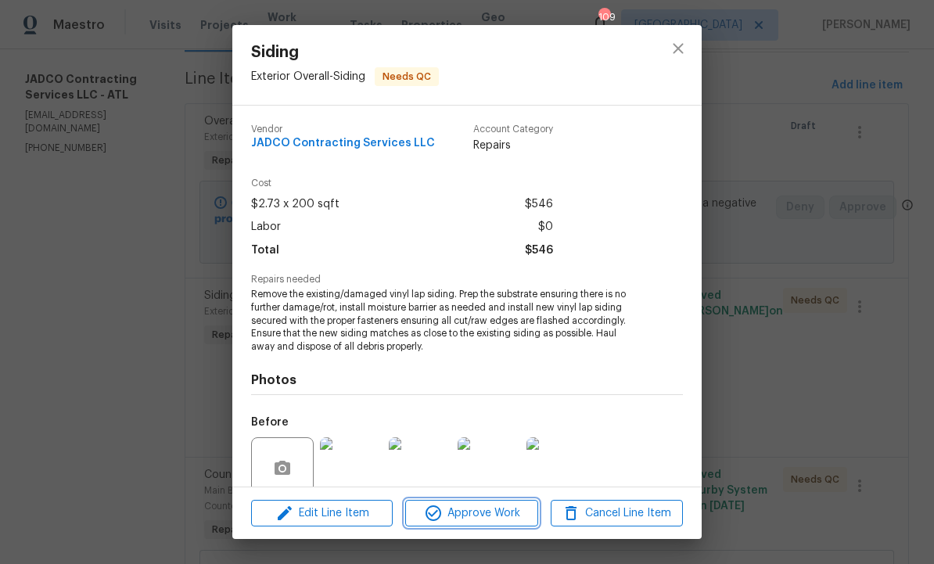
click at [471, 505] on span "Approve Work" at bounding box center [471, 514] width 123 height 20
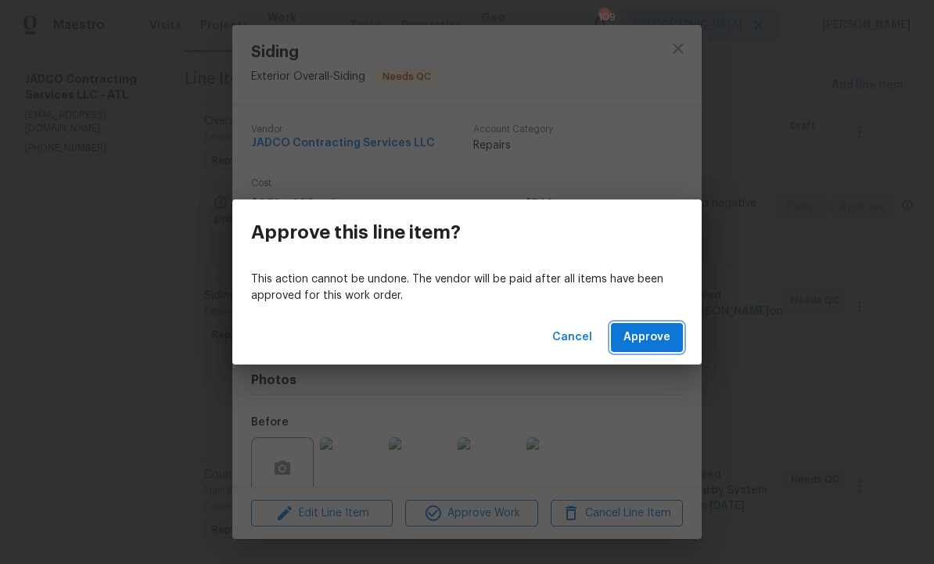
click at [643, 337] on span "Approve" at bounding box center [647, 338] width 47 height 20
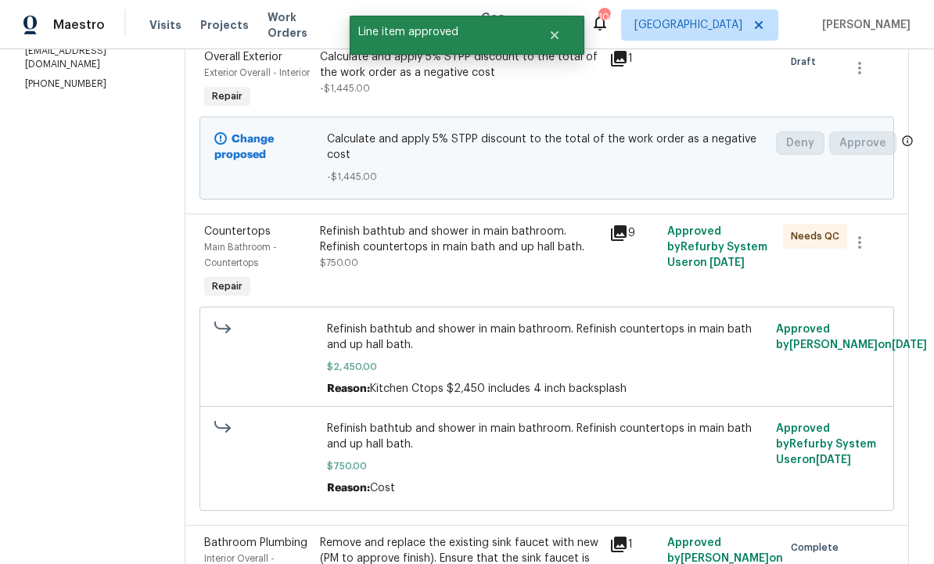
scroll to position [262, 0]
click at [524, 306] on div "Refinish bathtub and shower in main bathroom. Refinish countertops in main bath…" at bounding box center [460, 262] width 290 height 88
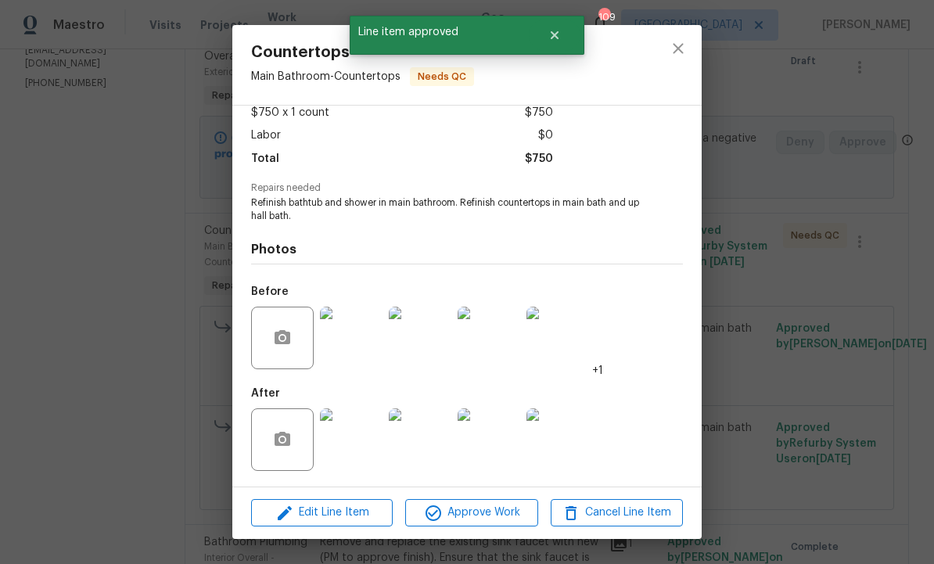
scroll to position [95, 0]
click at [480, 509] on span "Approve Work" at bounding box center [471, 513] width 123 height 20
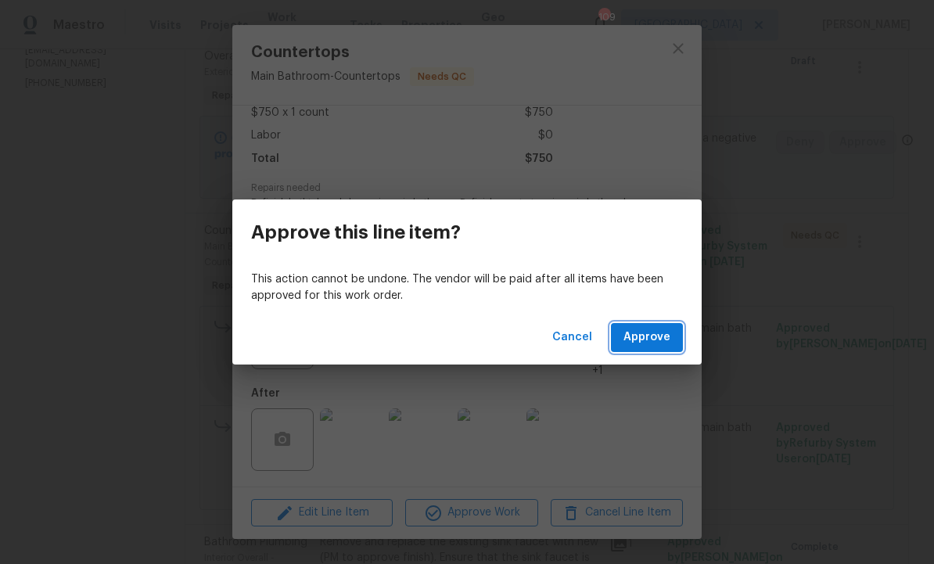
click at [646, 335] on span "Approve" at bounding box center [647, 338] width 47 height 20
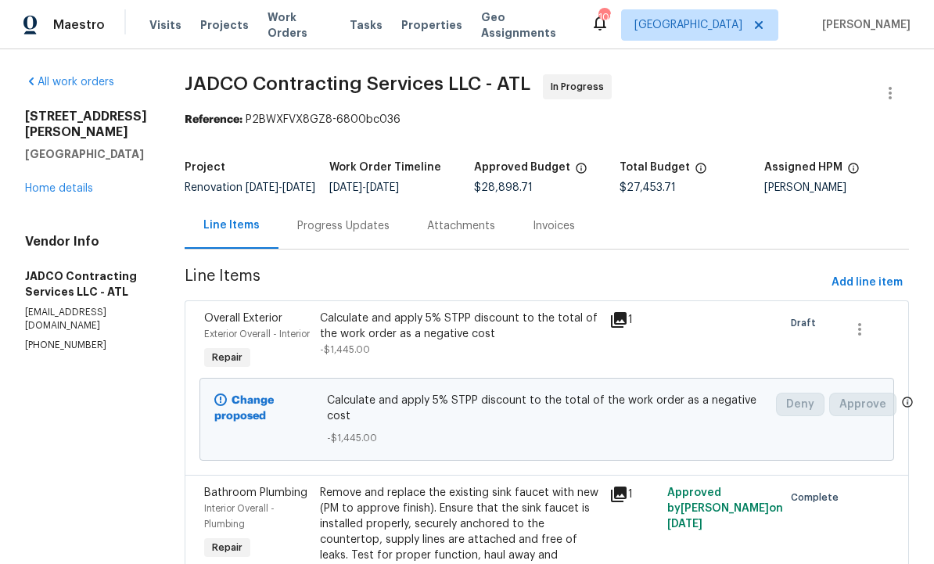
scroll to position [0, 0]
click at [385, 234] on div "Progress Updates" at bounding box center [343, 226] width 92 height 16
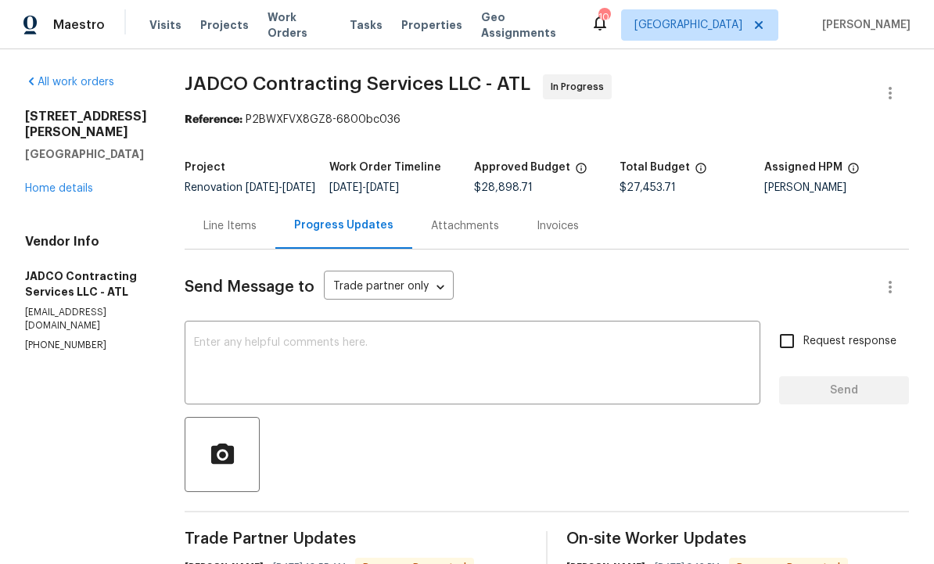
click at [257, 232] on div "Line Items" at bounding box center [229, 226] width 53 height 16
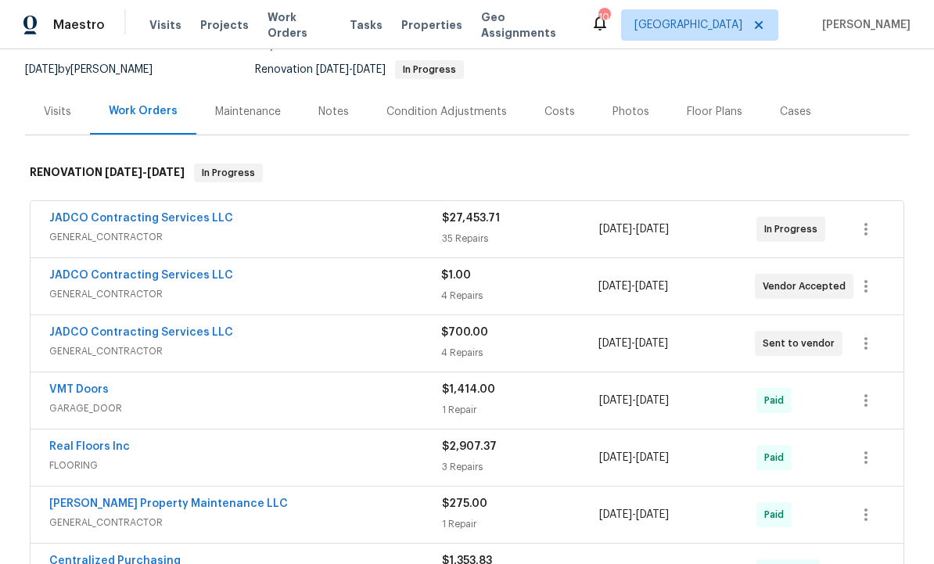
scroll to position [126, 0]
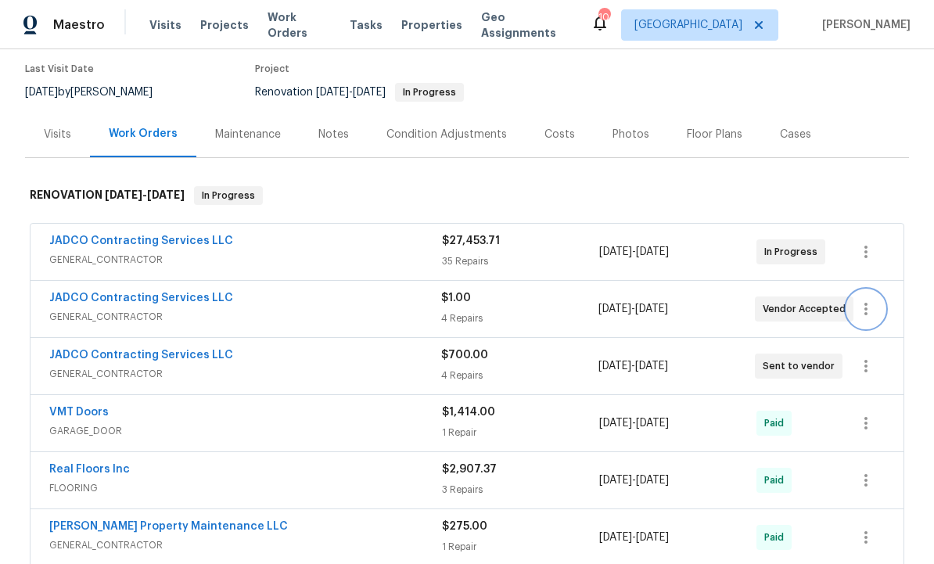
click at [870, 312] on icon "button" at bounding box center [866, 309] width 19 height 19
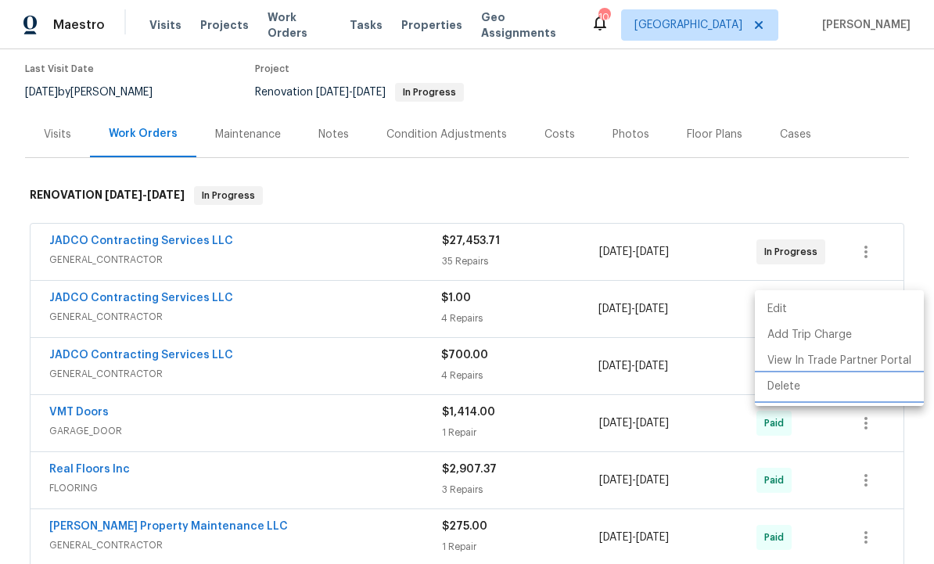
click at [799, 384] on li "Delete" at bounding box center [839, 387] width 169 height 26
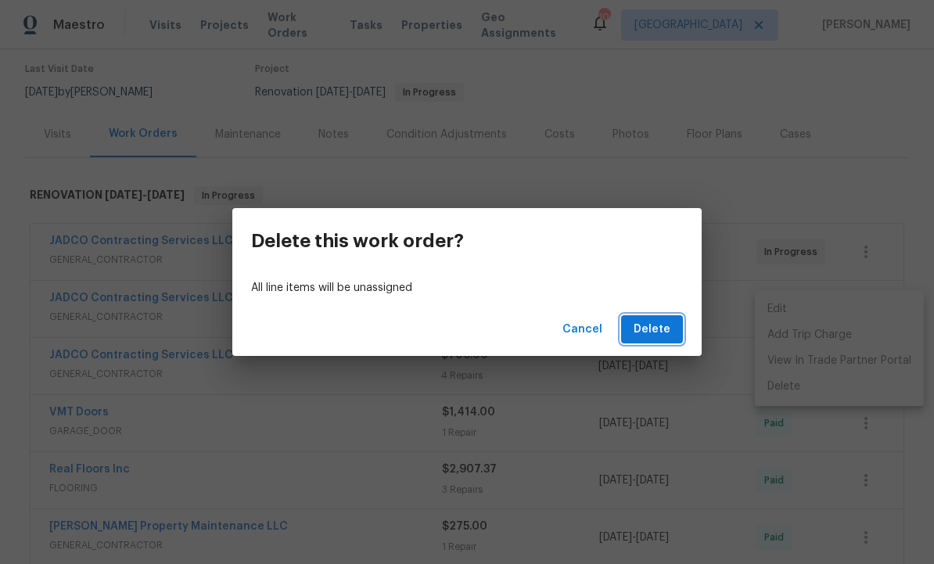
click at [652, 334] on span "Delete" at bounding box center [652, 330] width 37 height 20
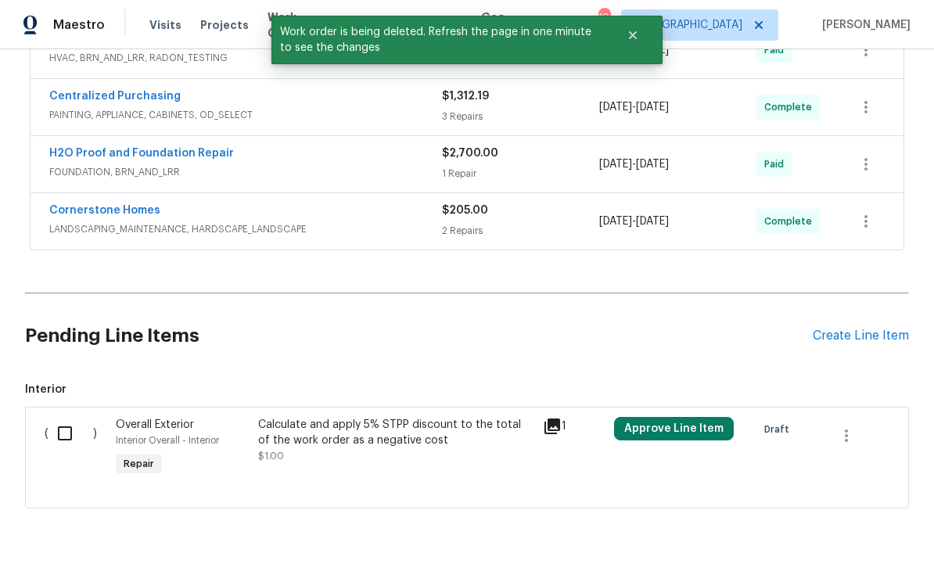
scroll to position [669, 0]
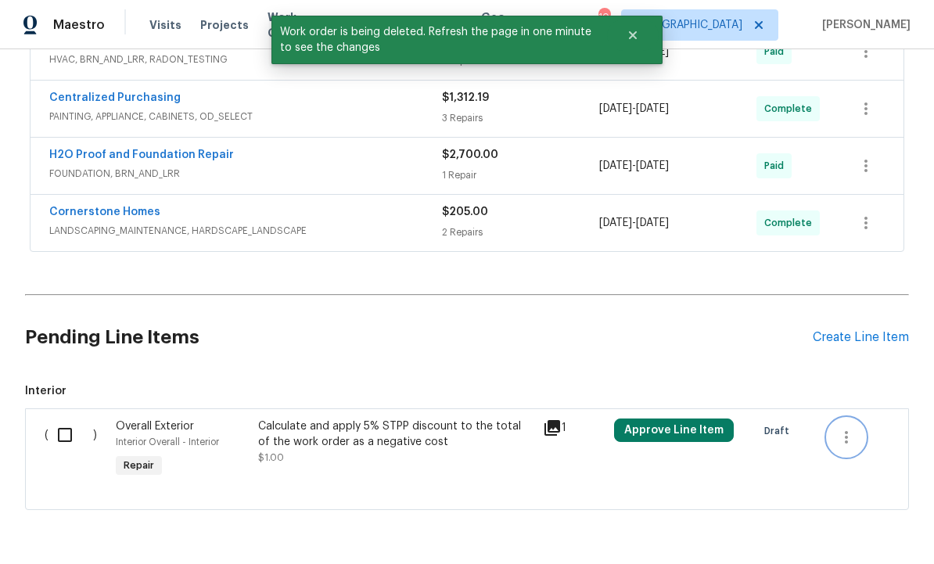
click at [860, 430] on button "button" at bounding box center [847, 438] width 38 height 38
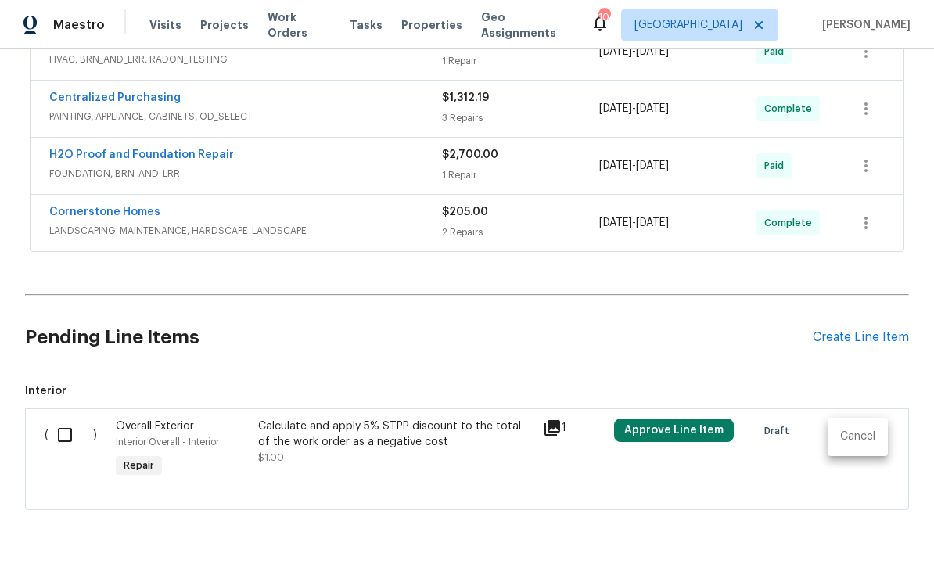
click at [868, 436] on li "Cancel" at bounding box center [858, 437] width 60 height 26
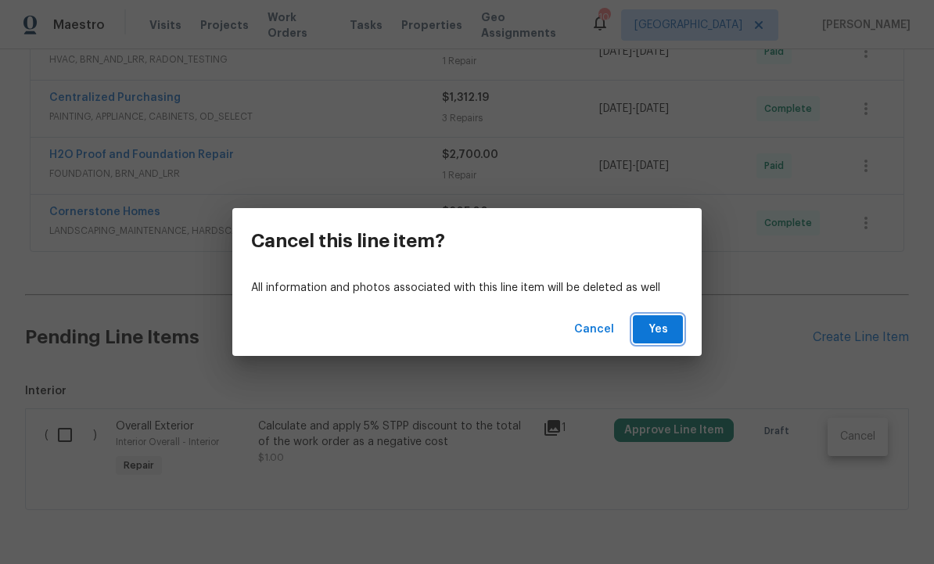
click at [664, 321] on span "Yes" at bounding box center [658, 330] width 25 height 20
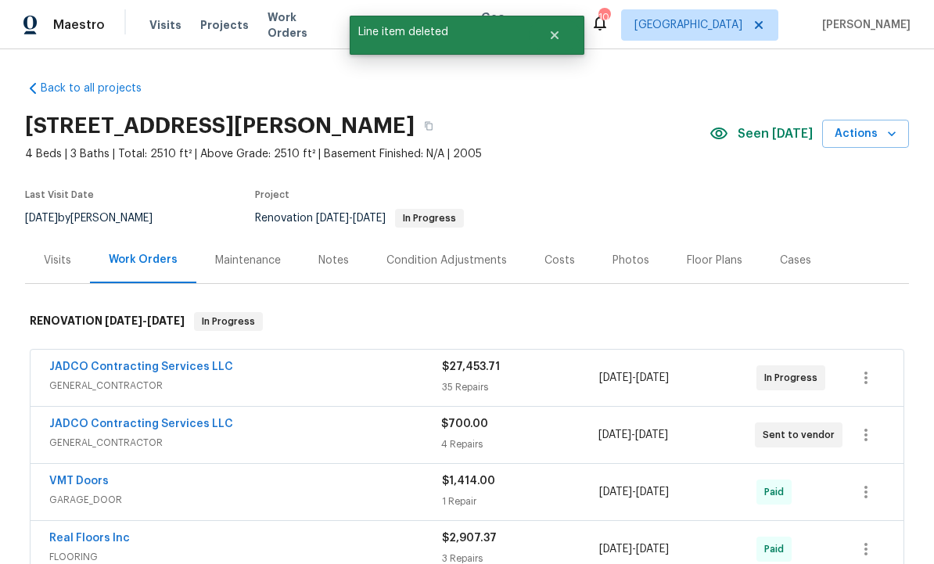
scroll to position [0, 0]
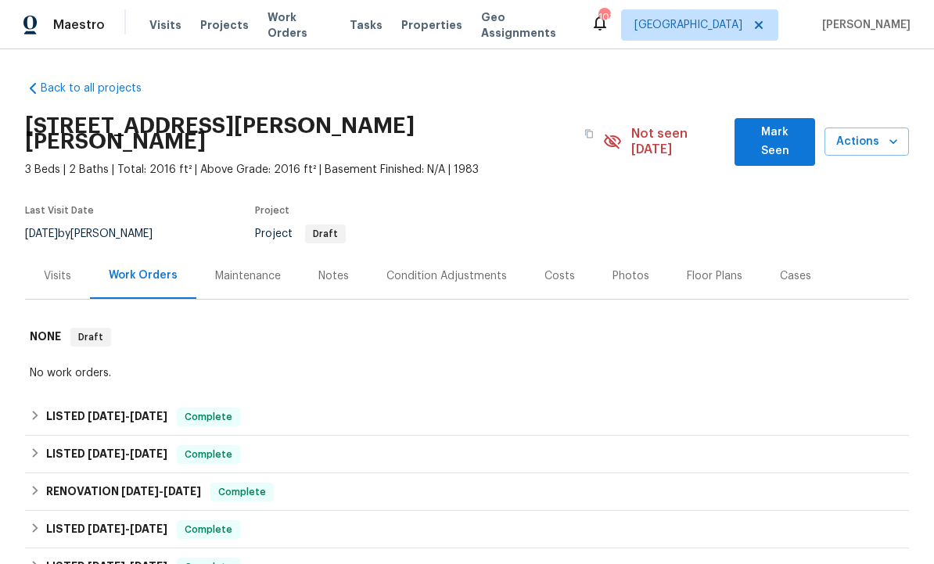
click at [772, 125] on span "Mark Seen" at bounding box center [775, 142] width 56 height 38
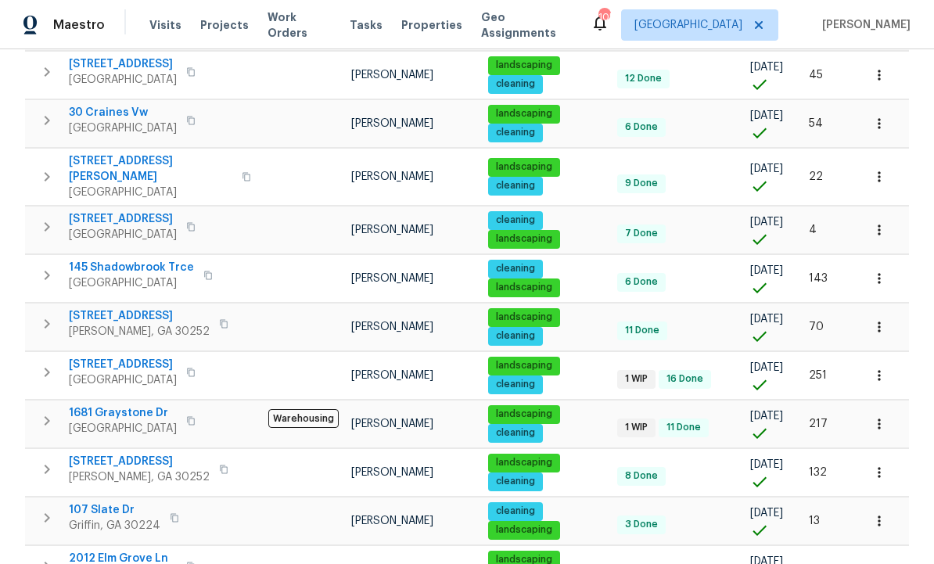
scroll to position [495, 0]
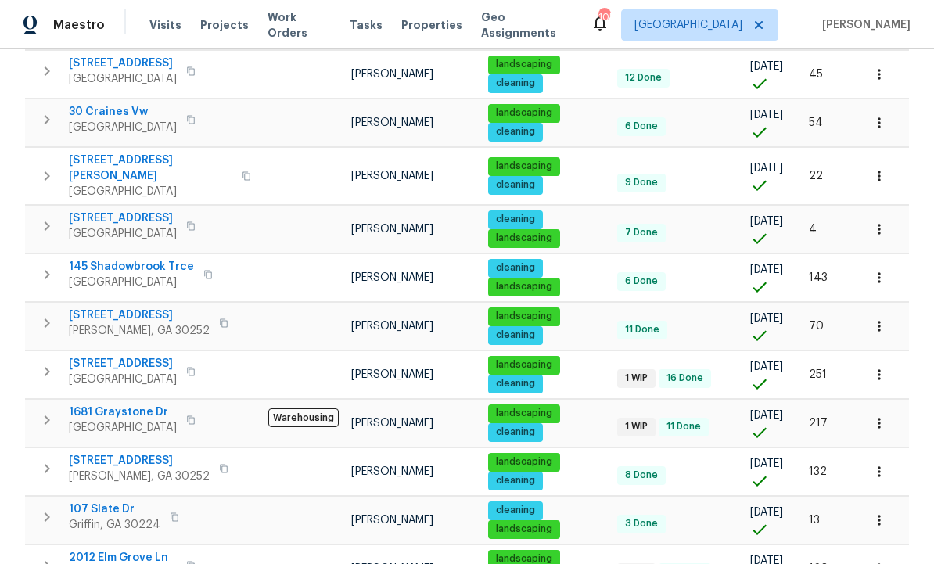
click at [152, 356] on span "[STREET_ADDRESS]" at bounding box center [123, 364] width 108 height 16
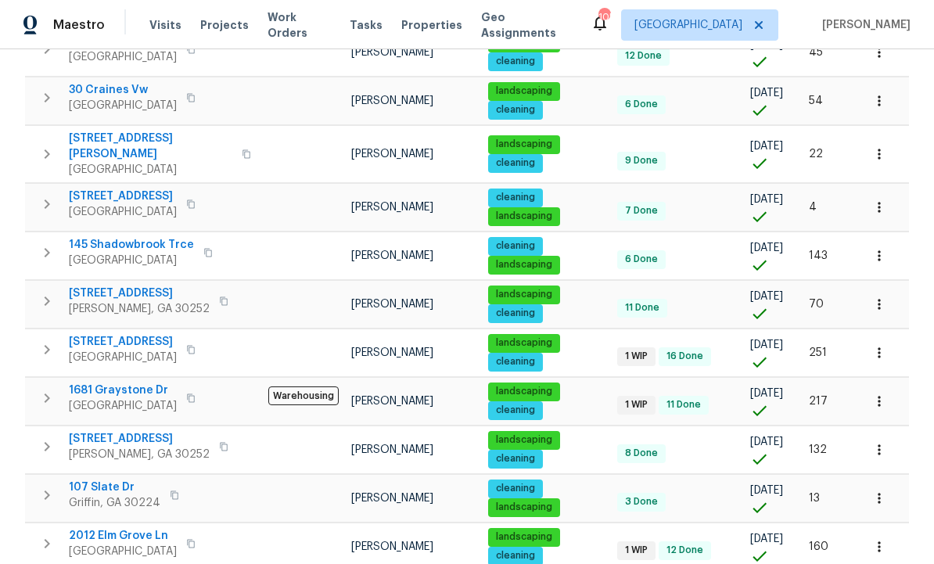
scroll to position [518, 0]
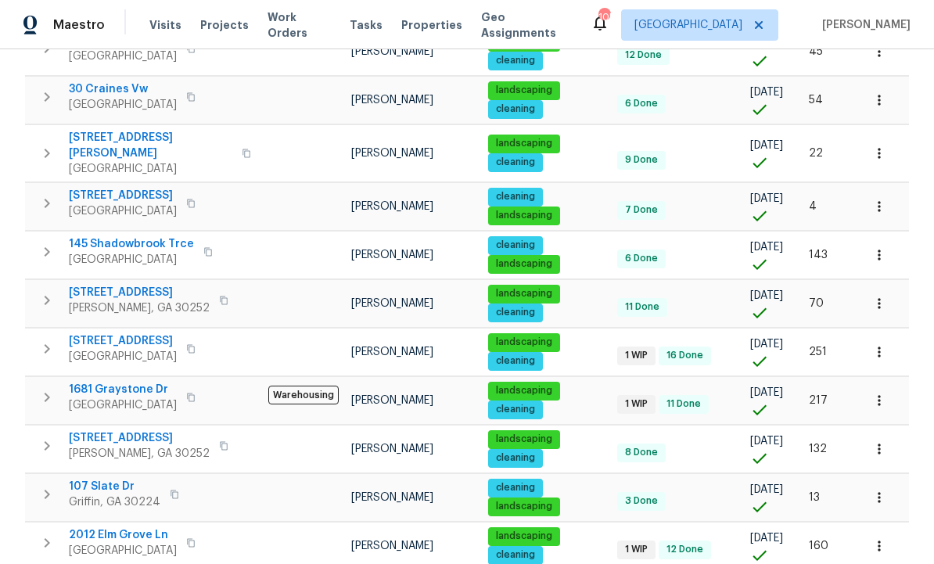
click at [111, 382] on span "1681 Graystone Dr" at bounding box center [123, 390] width 108 height 16
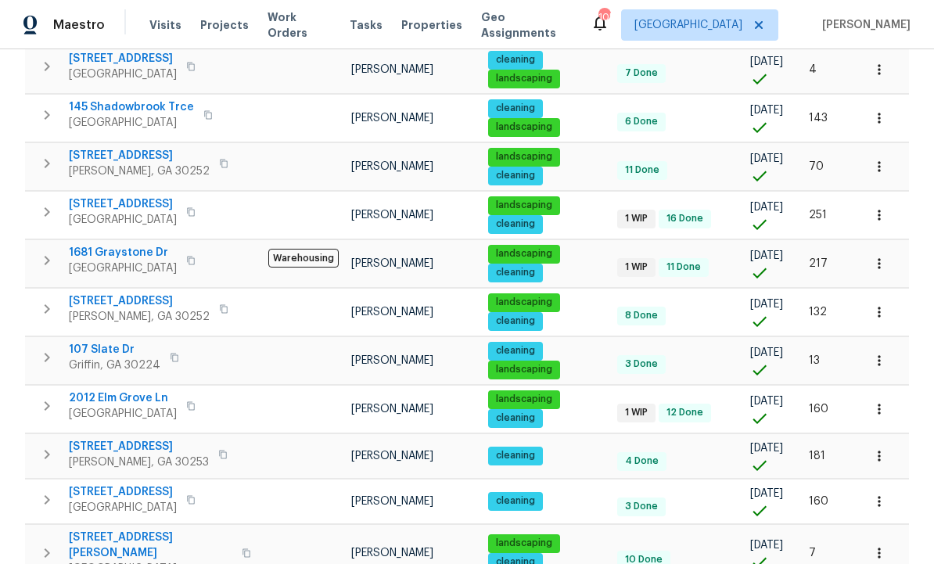
scroll to position [651, 0]
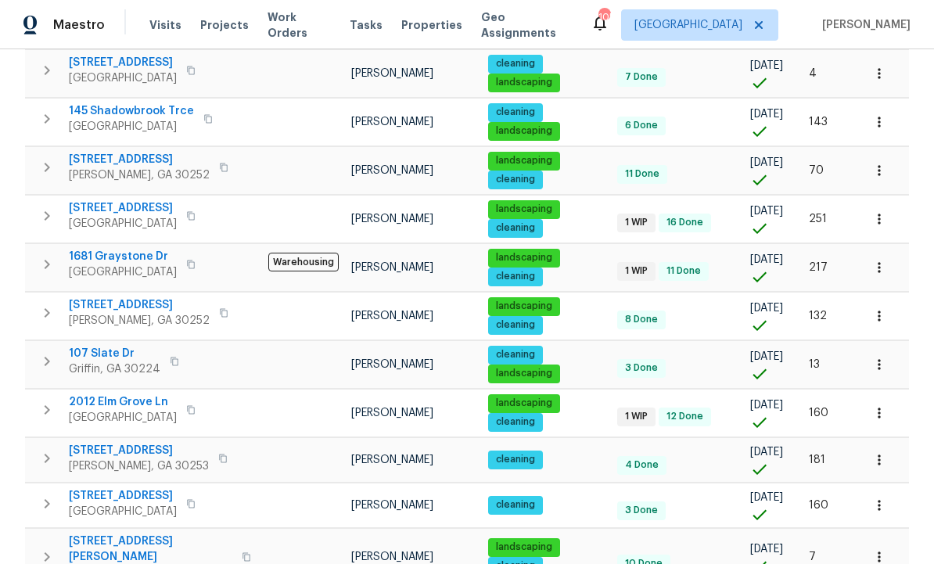
click at [138, 394] on span "2012 Elm Grove Ln" at bounding box center [123, 402] width 108 height 16
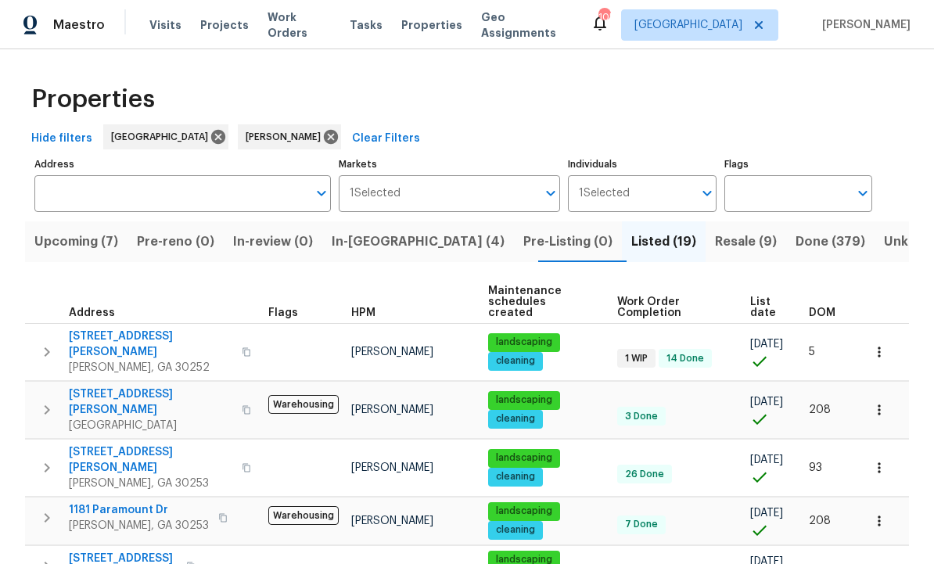
scroll to position [5, 0]
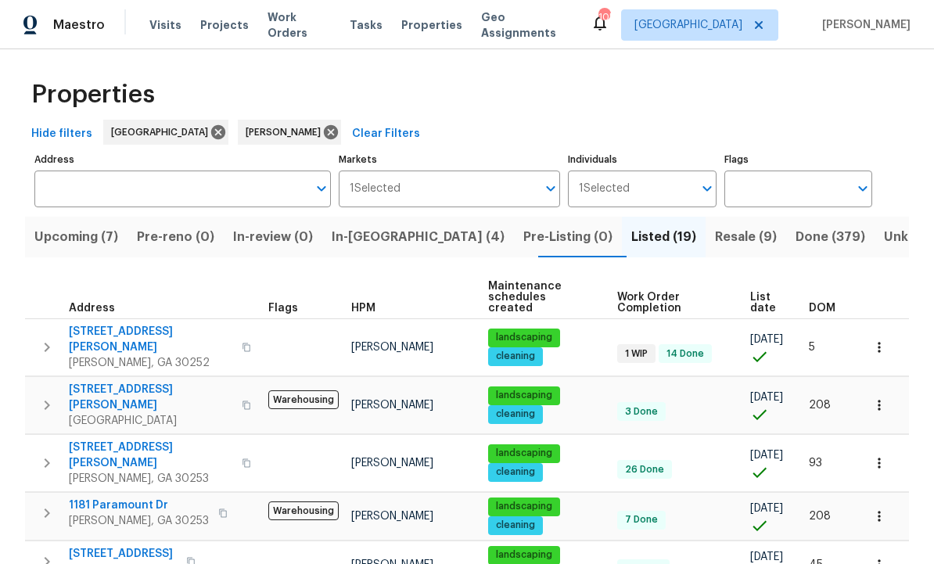
click at [385, 225] on button "In-reno (4)" at bounding box center [418, 237] width 192 height 41
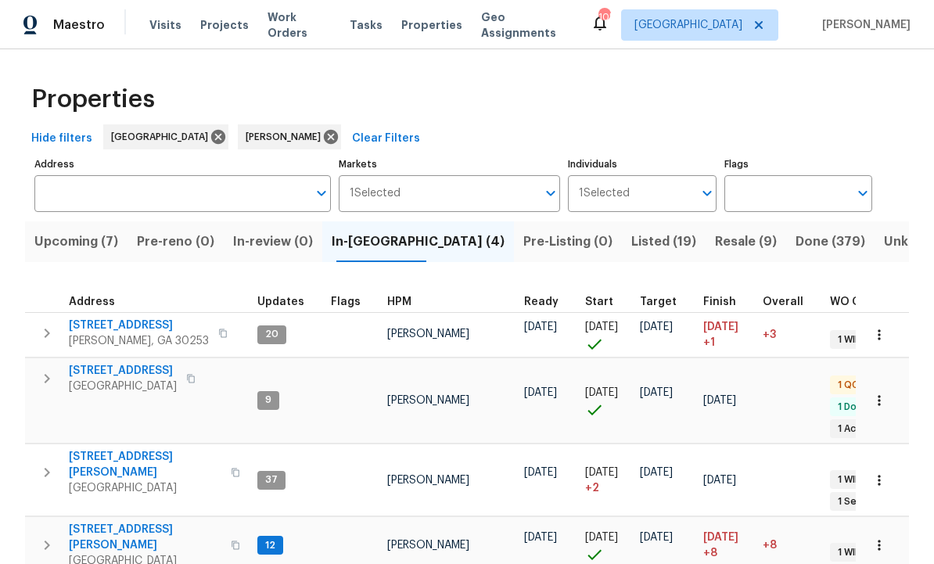
click at [120, 449] on span "280 Hoglen Dr" at bounding box center [145, 464] width 153 height 31
click at [43, 463] on icon "button" at bounding box center [47, 472] width 19 height 19
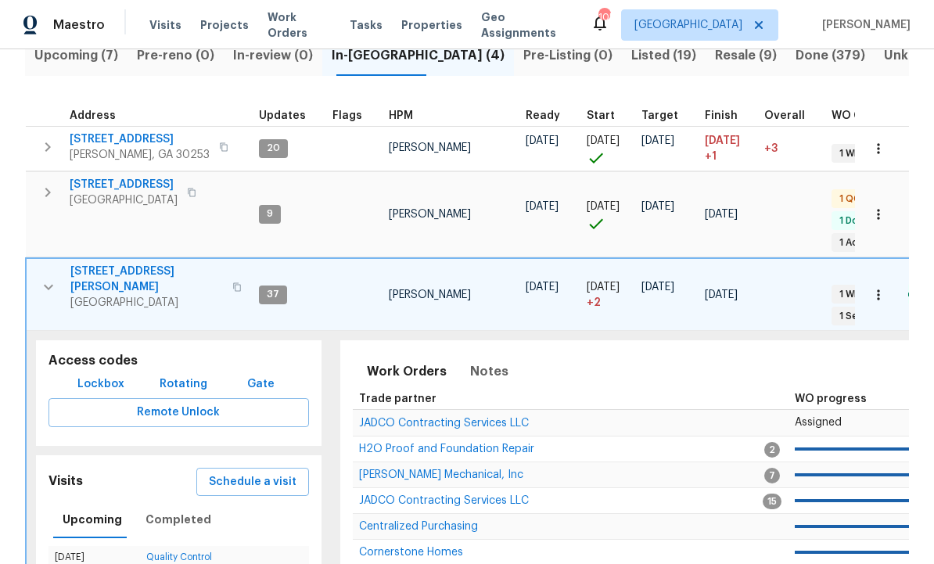
scroll to position [243, 0]
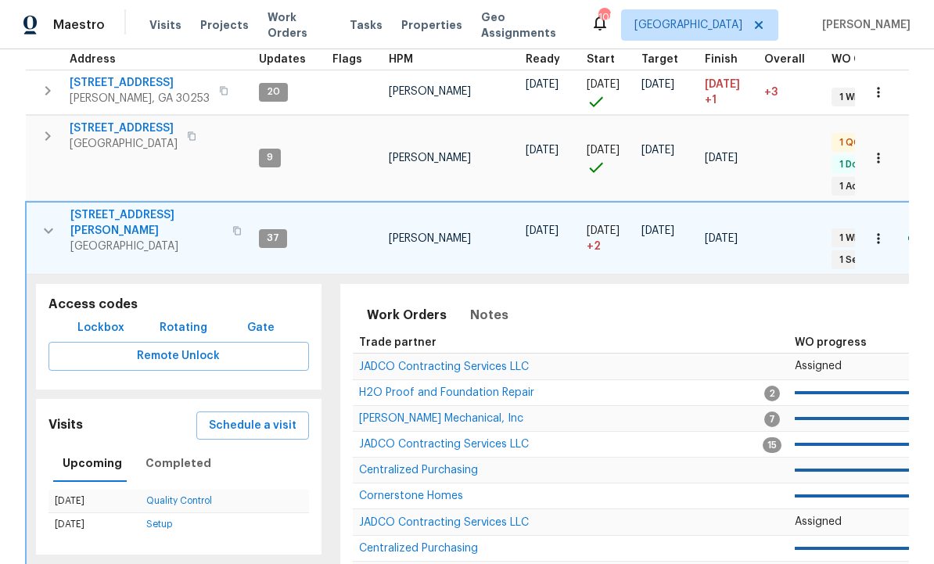
click at [259, 416] on span "Schedule a visit" at bounding box center [253, 426] width 88 height 20
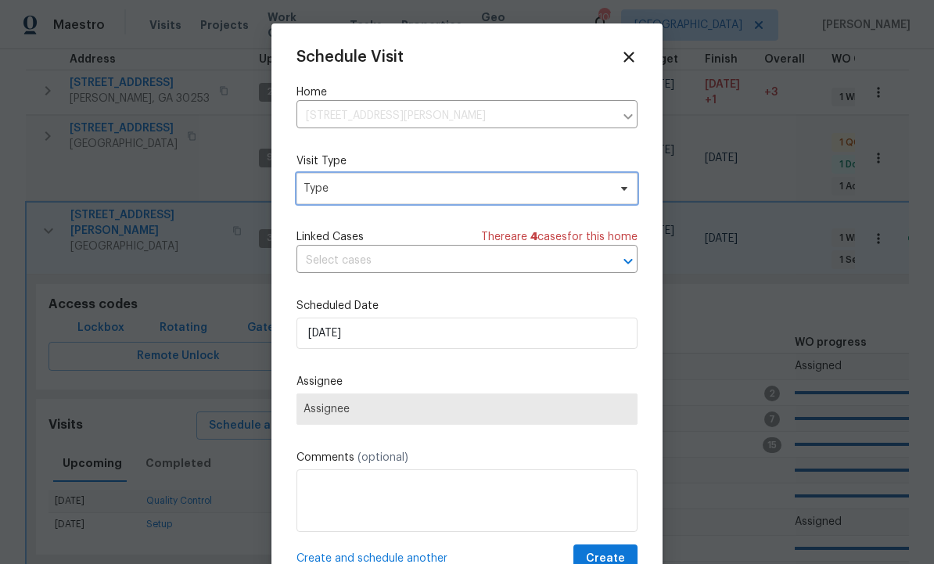
click at [369, 199] on span "Type" at bounding box center [467, 188] width 341 height 31
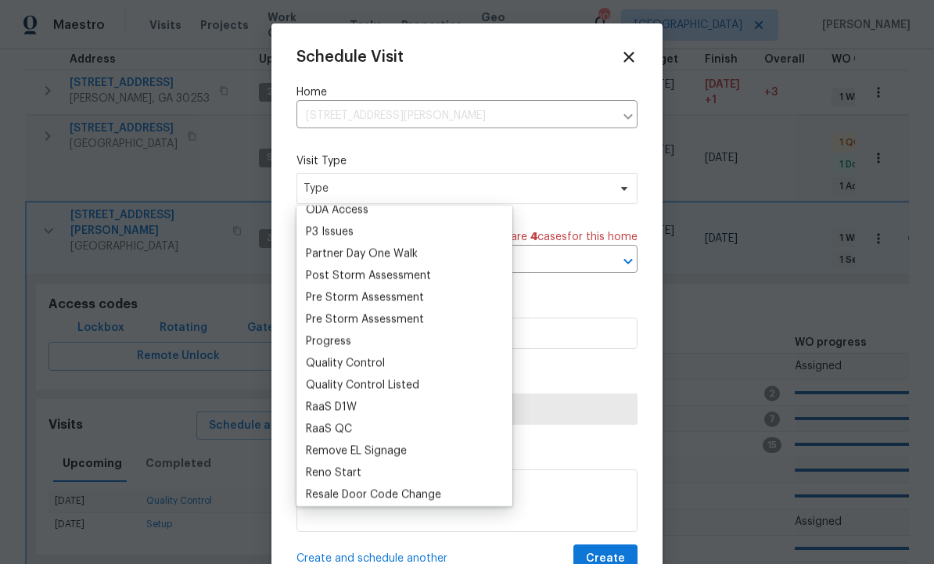
scroll to position [0, 0]
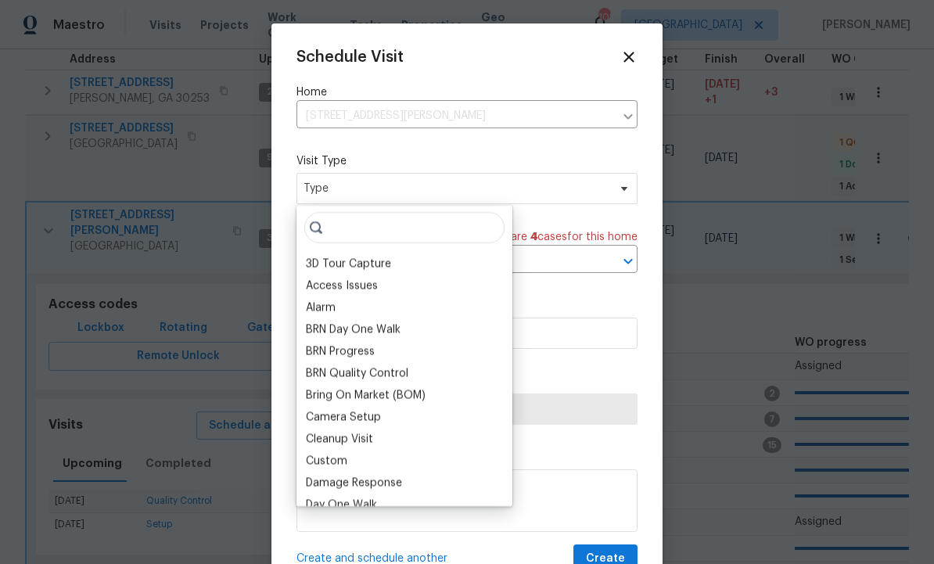
click at [347, 337] on div "BRN Day One Walk" at bounding box center [404, 330] width 207 height 22
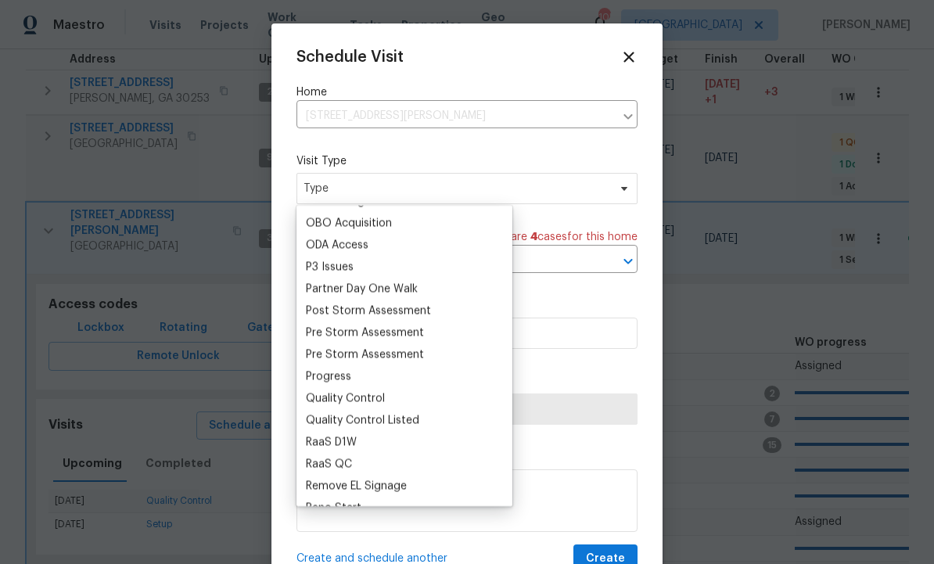
scroll to position [908, 0]
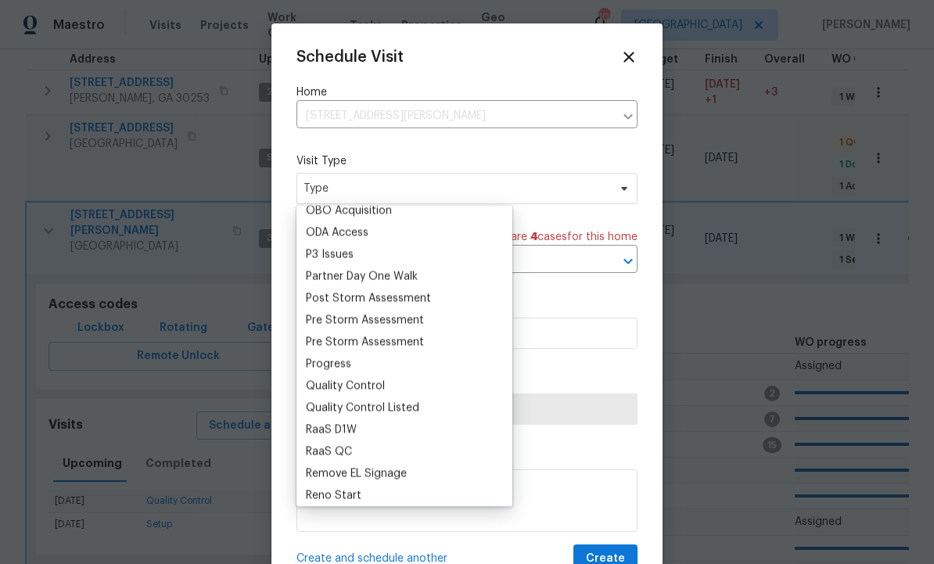
click at [371, 361] on div "Progress" at bounding box center [404, 364] width 207 height 22
click at [363, 366] on div "Progress" at bounding box center [404, 364] width 207 height 22
click at [350, 369] on div "Progress" at bounding box center [328, 364] width 45 height 16
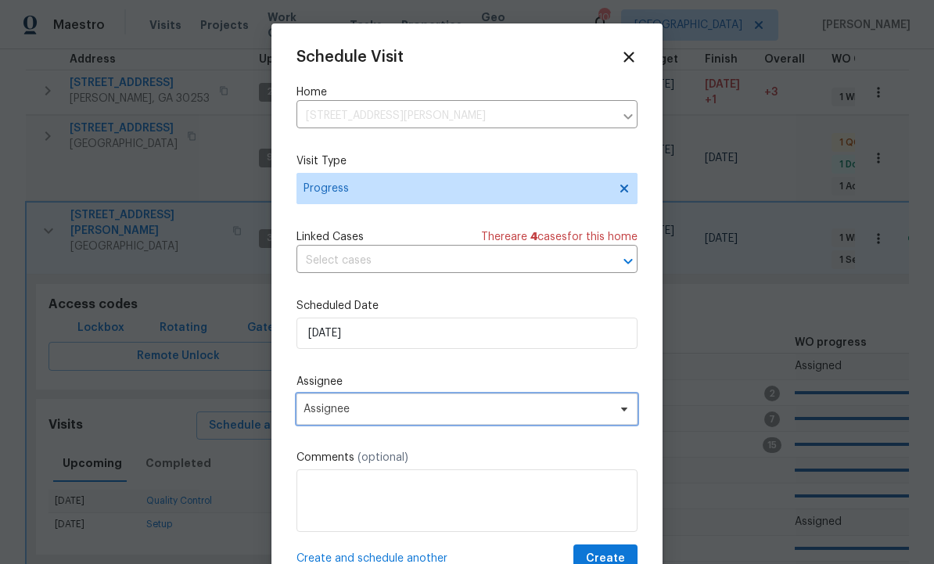
click at [391, 412] on span "Assignee" at bounding box center [457, 409] width 307 height 13
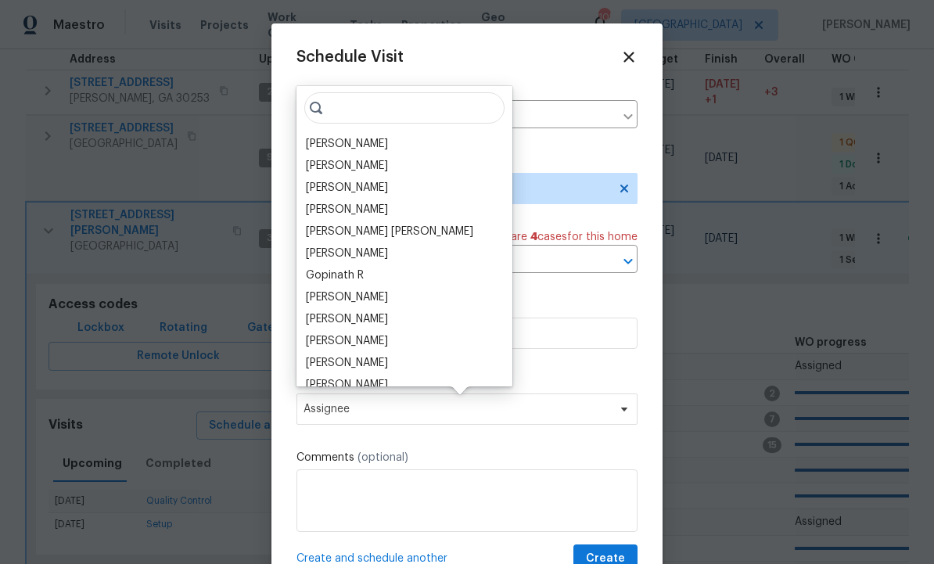
scroll to position [0, 0]
click at [365, 138] on div "[PERSON_NAME]" at bounding box center [347, 144] width 82 height 16
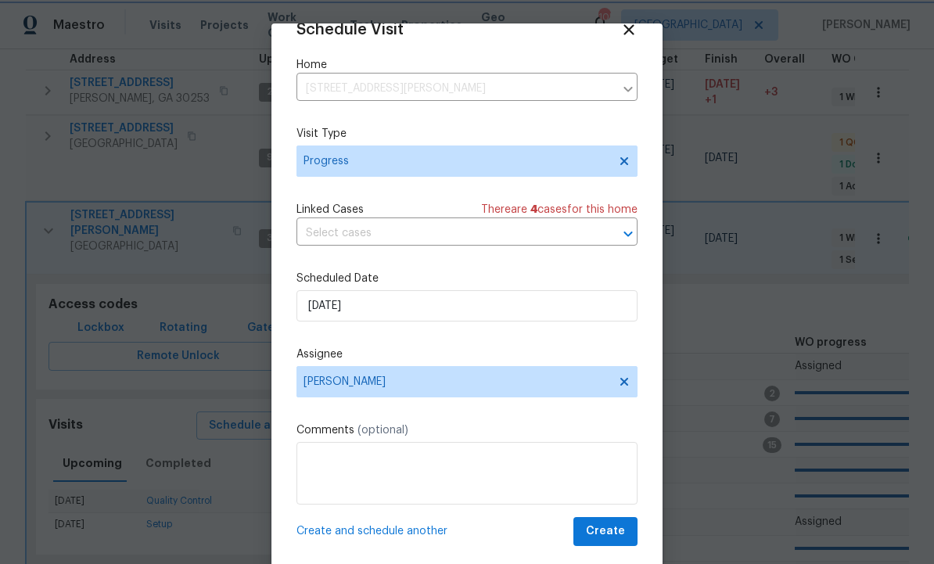
scroll to position [31, 0]
click at [607, 539] on span "Create" at bounding box center [605, 532] width 39 height 20
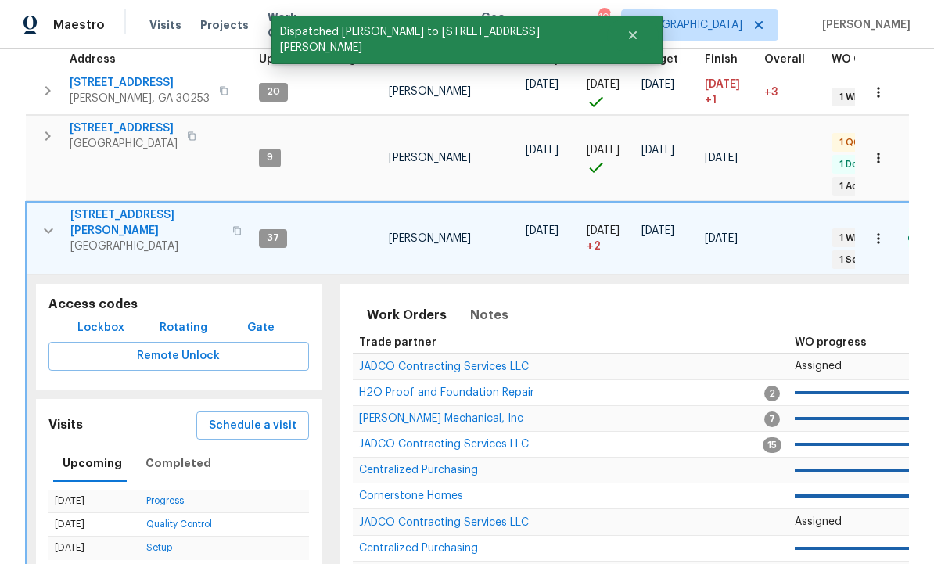
scroll to position [0, 0]
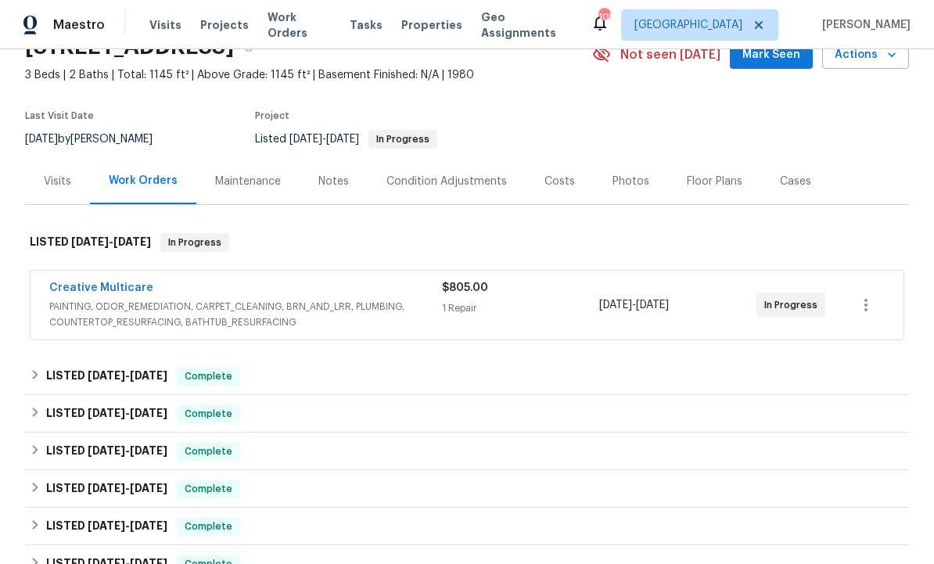
scroll to position [27, 0]
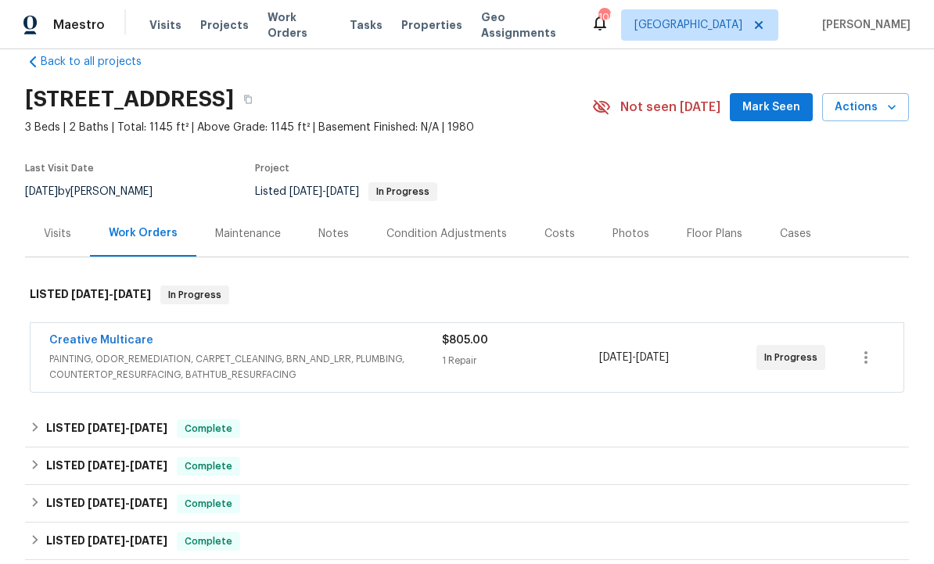
click at [119, 343] on link "Creative Multicare" at bounding box center [101, 340] width 104 height 11
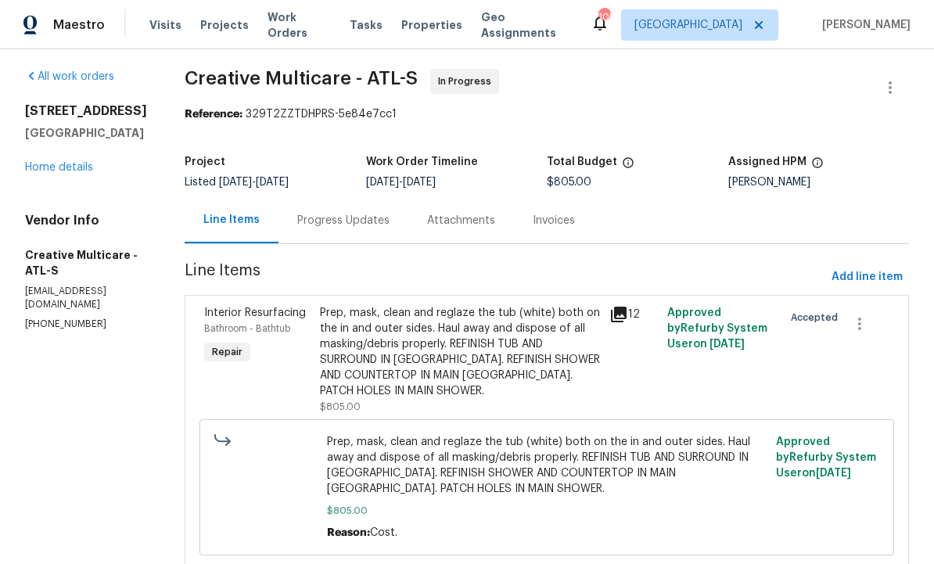
scroll to position [5, 0]
click at [381, 218] on div "Progress Updates" at bounding box center [343, 222] width 92 height 16
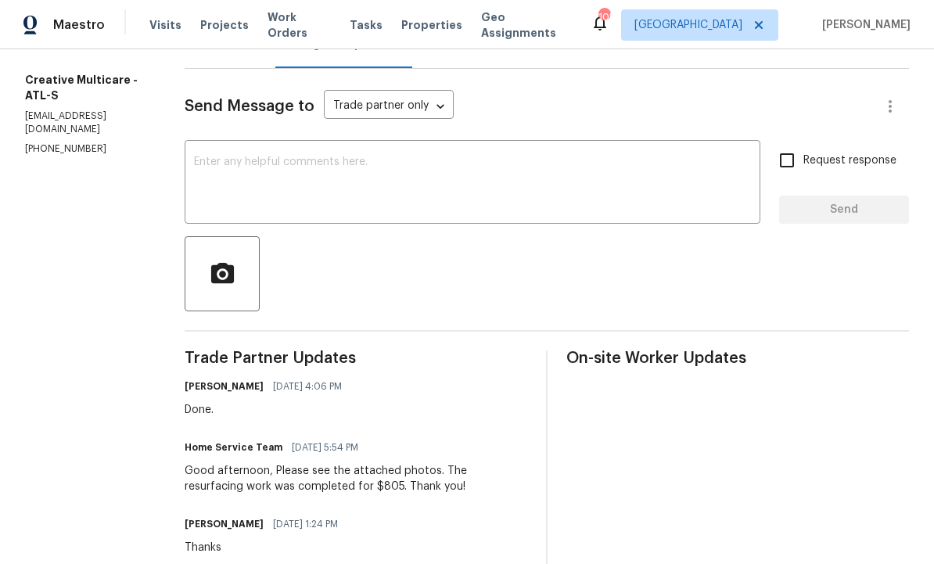
scroll to position [175, 0]
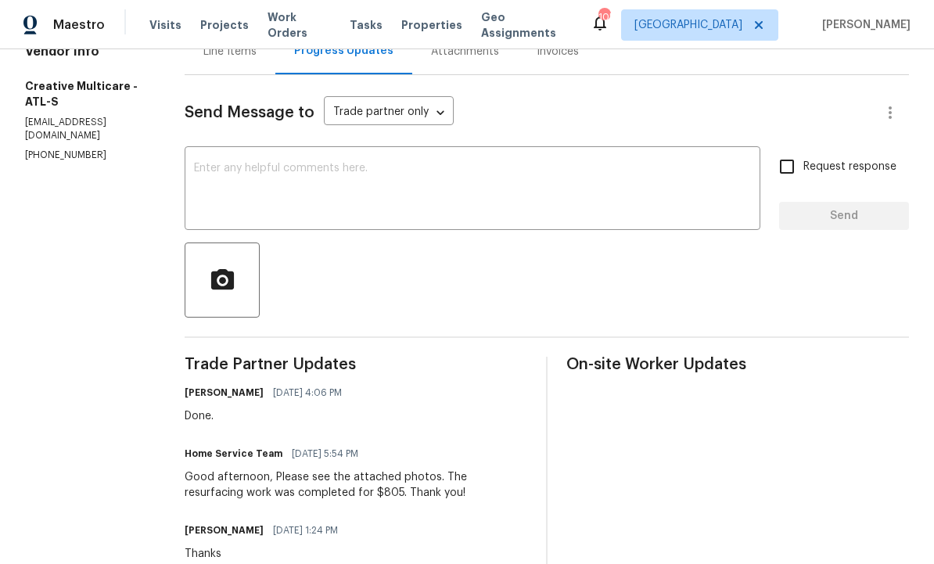
click at [358, 190] on textarea at bounding box center [472, 190] width 557 height 55
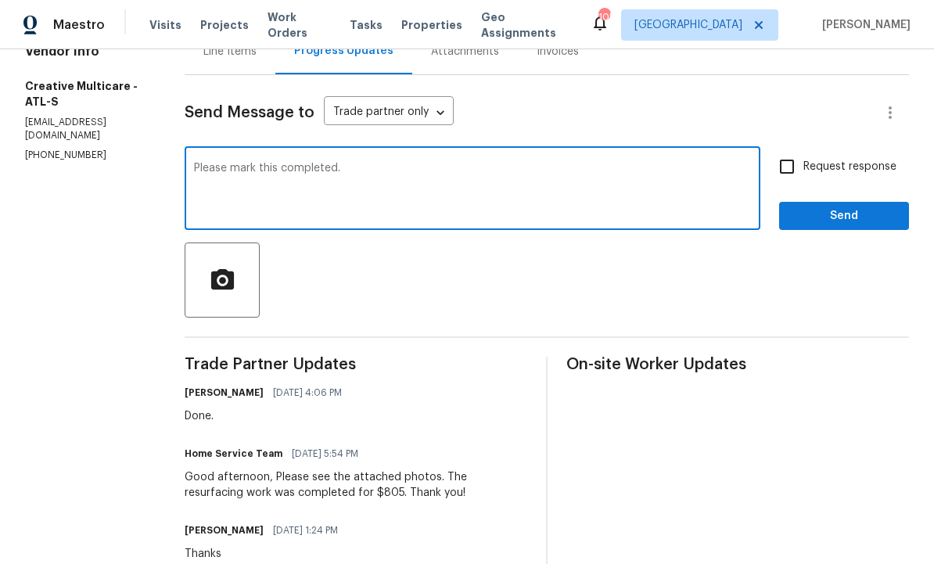
type textarea "Please mark this completed."
click at [801, 173] on input "Request response" at bounding box center [787, 166] width 33 height 33
checkbox input "true"
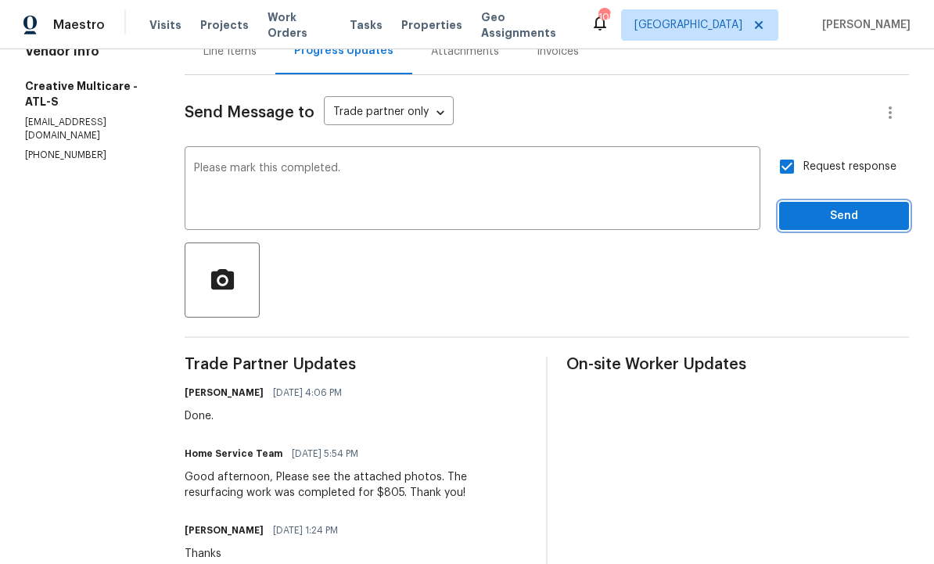
click at [841, 215] on span "Send" at bounding box center [844, 217] width 105 height 20
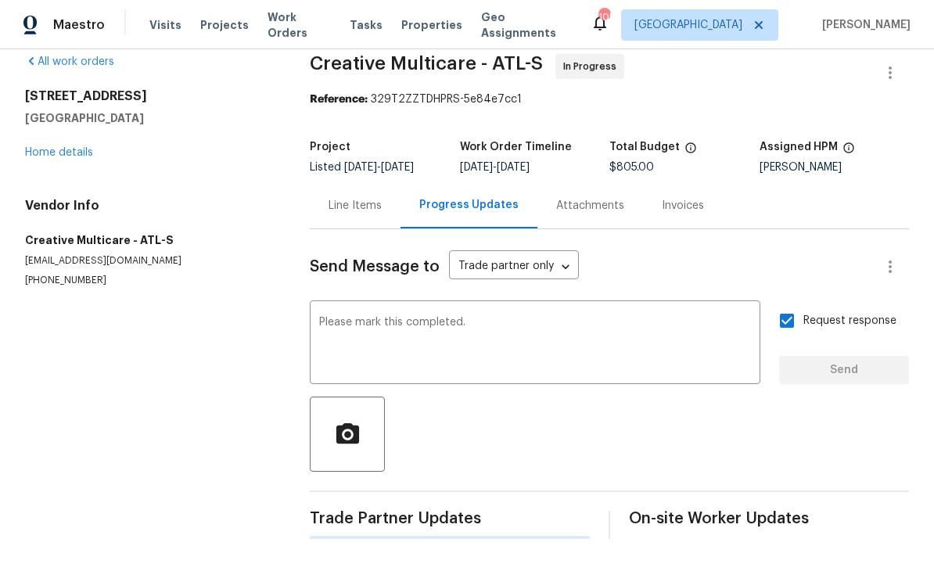
scroll to position [0, 0]
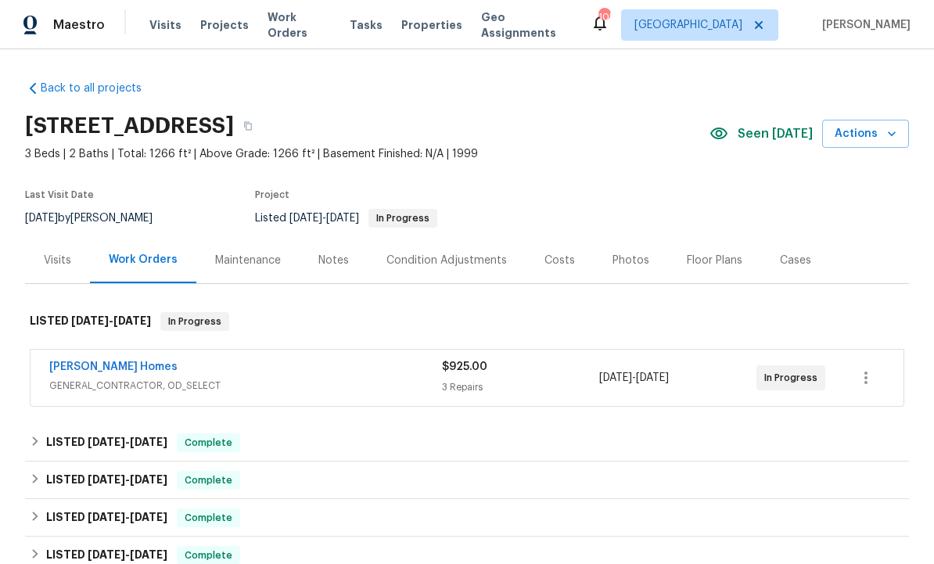
click at [775, 132] on span "Seen [DATE]" at bounding box center [775, 134] width 75 height 16
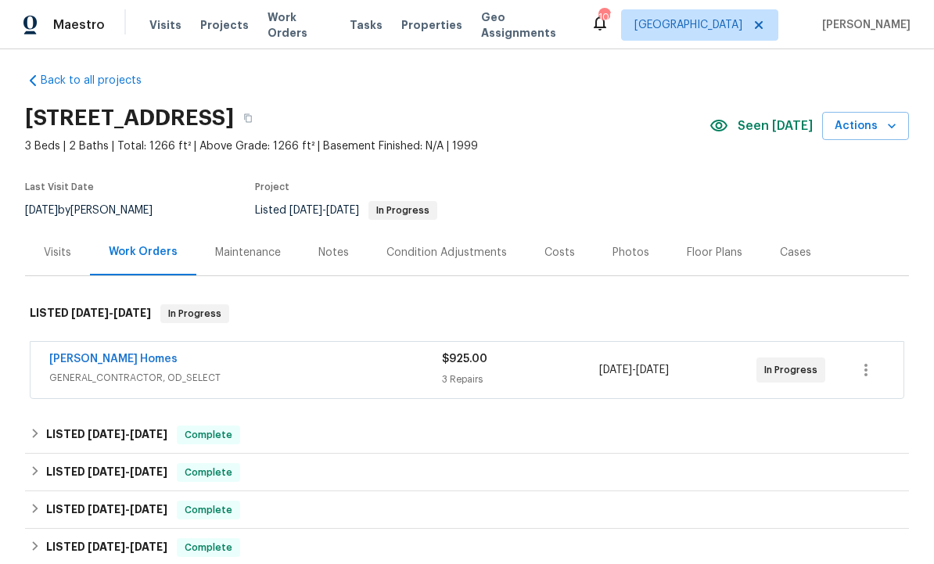
scroll to position [14, 0]
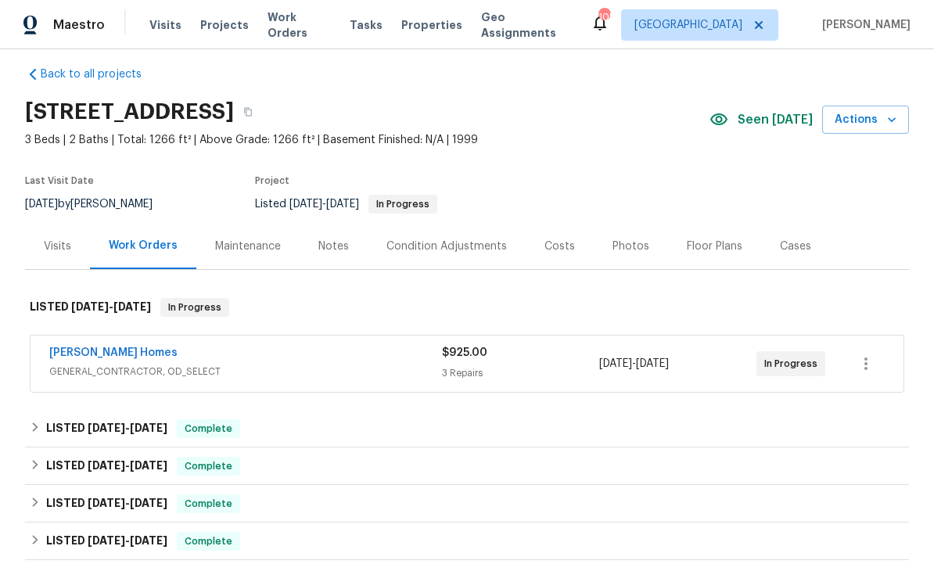
click at [115, 353] on link "[PERSON_NAME] Homes" at bounding box center [113, 352] width 128 height 11
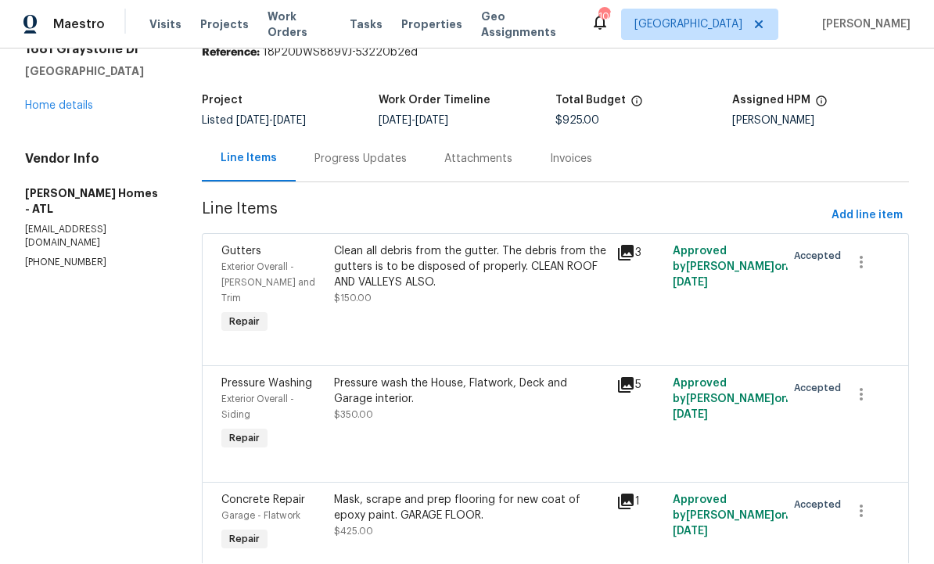
scroll to position [52, 0]
click at [433, 493] on div "Mask, scrape and prep flooring for new coat of epoxy paint. GARAGE FLOOR." at bounding box center [470, 508] width 273 height 31
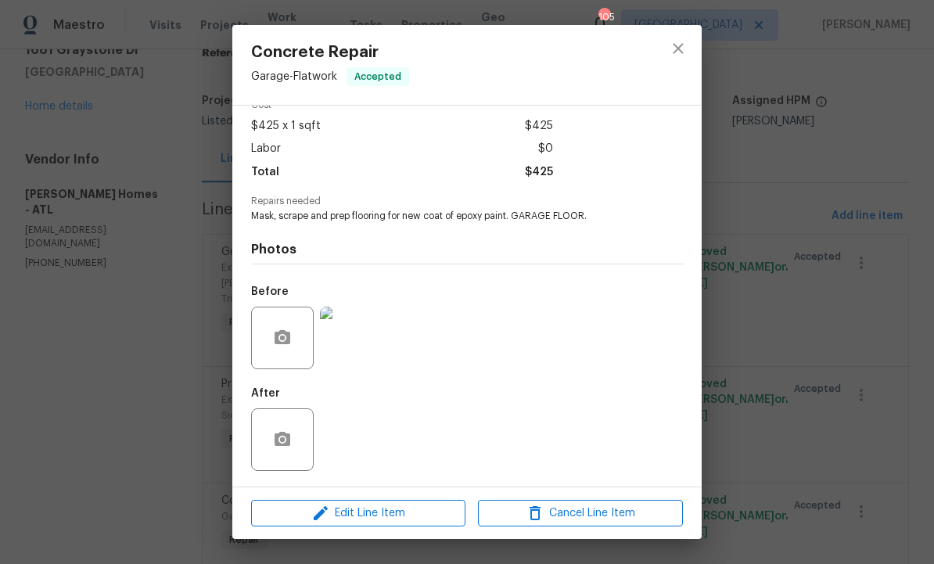
scroll to position [82, 0]
click at [689, 48] on button "close" at bounding box center [679, 49] width 38 height 38
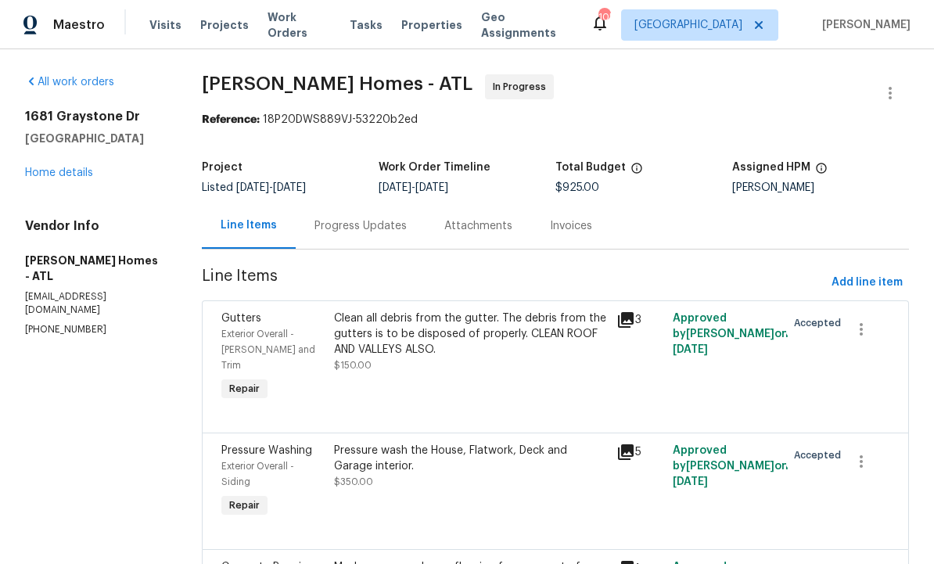
scroll to position [0, 0]
